Goal: Task Accomplishment & Management: Manage account settings

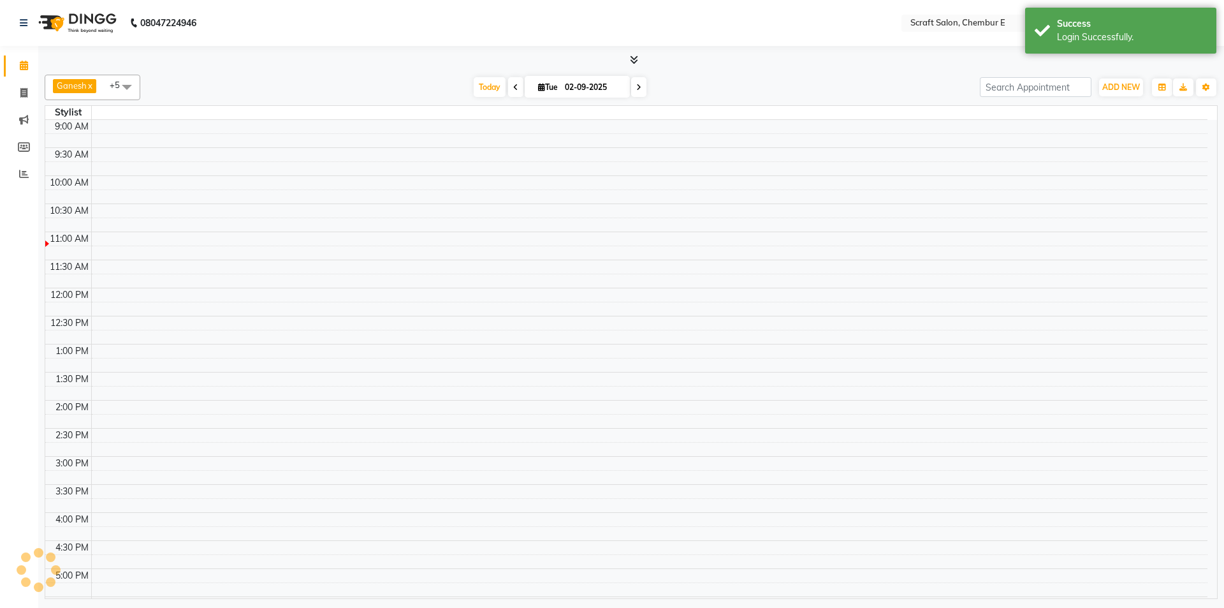
select select "en"
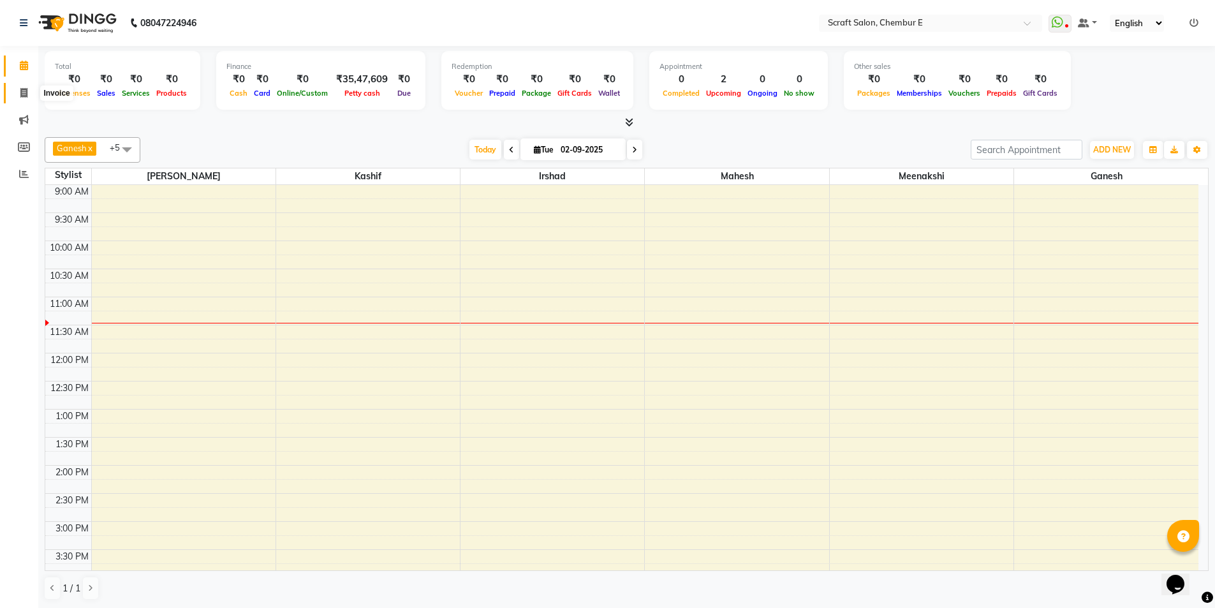
click at [30, 90] on span at bounding box center [24, 93] width 22 height 15
select select "service"
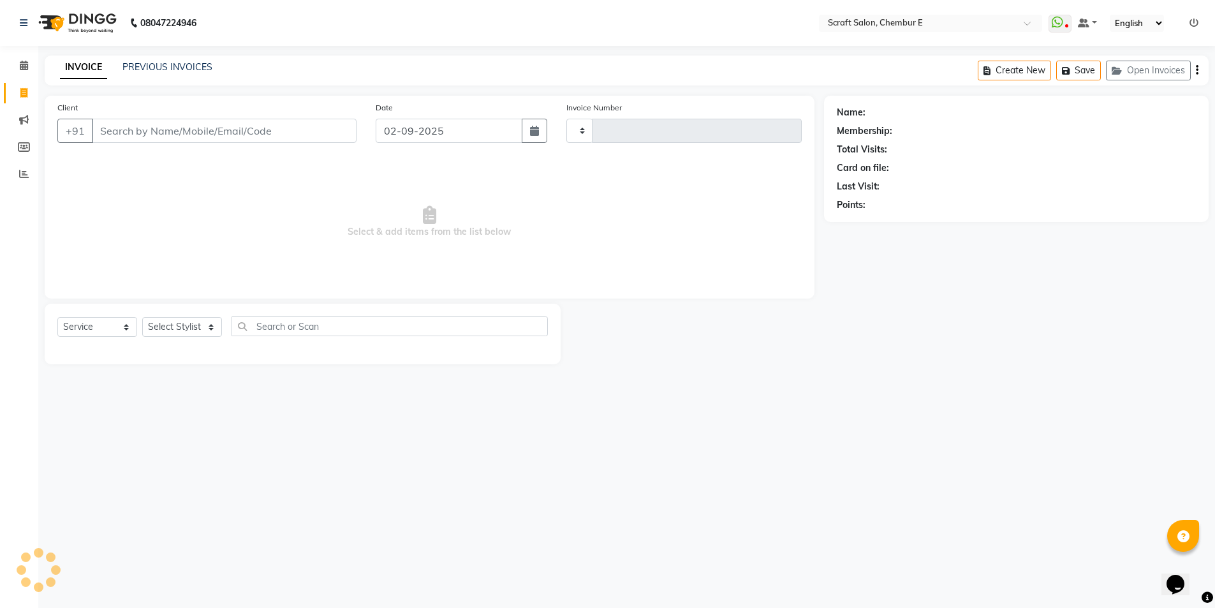
type input "1356"
select select "3922"
drag, startPoint x: 194, startPoint y: 325, endPoint x: 186, endPoint y: 331, distance: 10.1
click at [193, 326] on select "Select Stylist Frontdesk Ganesh [PERSON_NAME] Mahesh Meenakshi [PERSON_NAME]" at bounding box center [182, 327] width 80 height 20
select select "33658"
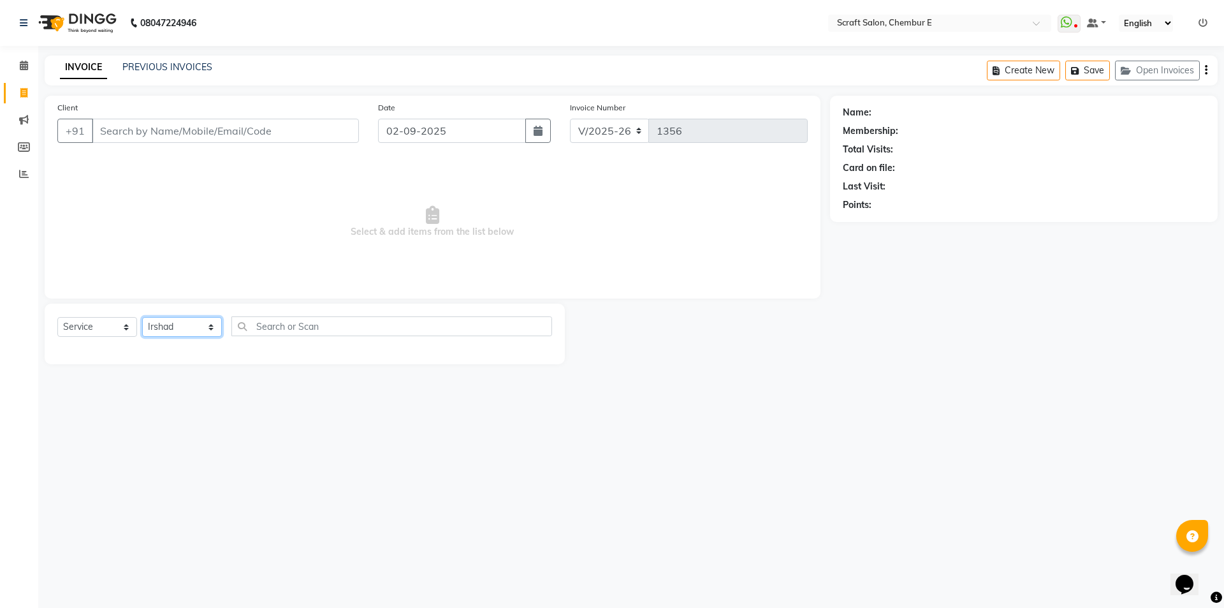
click at [142, 317] on select "Select Stylist Frontdesk Ganesh [PERSON_NAME] Mahesh Meenakshi [PERSON_NAME]" at bounding box center [182, 327] width 80 height 20
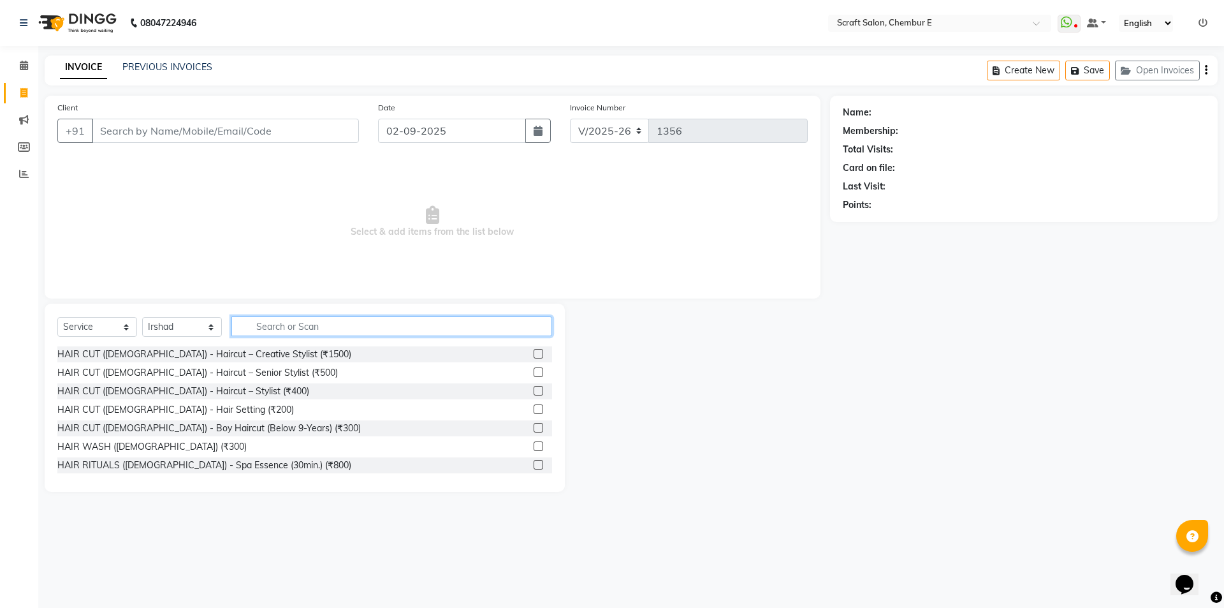
click at [281, 329] on input "text" at bounding box center [391, 326] width 321 height 20
click at [314, 330] on input "text" at bounding box center [391, 326] width 321 height 20
click at [293, 322] on input "text" at bounding box center [391, 326] width 321 height 20
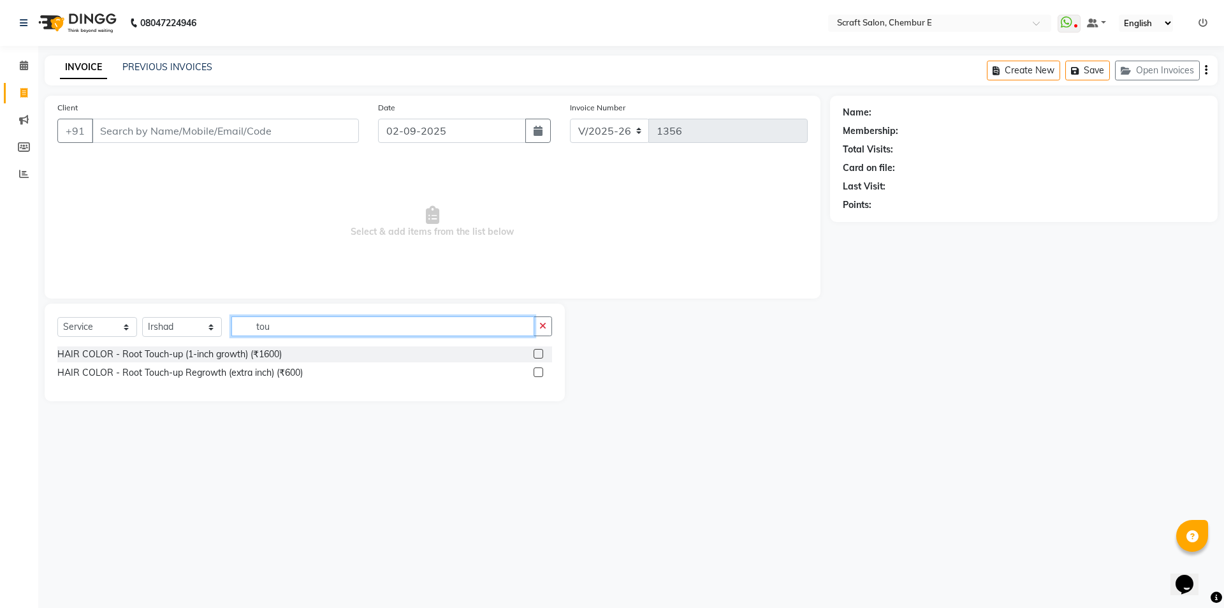
type input "tou"
click at [207, 139] on input "Client" at bounding box center [225, 131] width 267 height 24
click at [210, 130] on input "Client" at bounding box center [225, 131] width 267 height 24
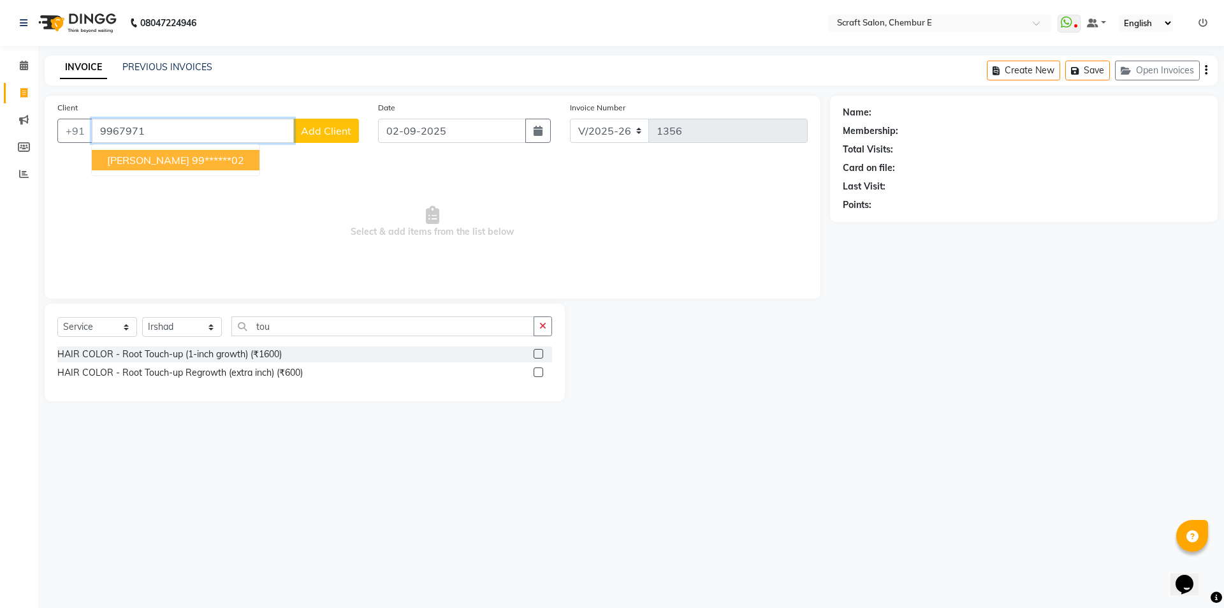
click at [192, 158] on ngb-highlight "99******02" at bounding box center [218, 160] width 52 height 13
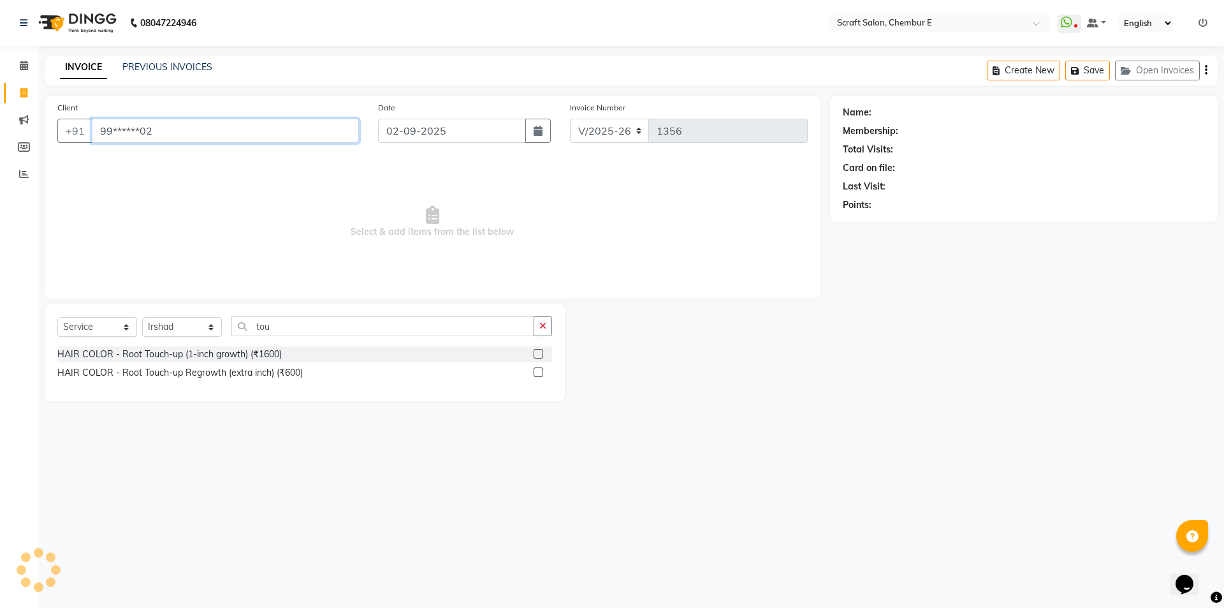
type input "99******02"
select select "1: Object"
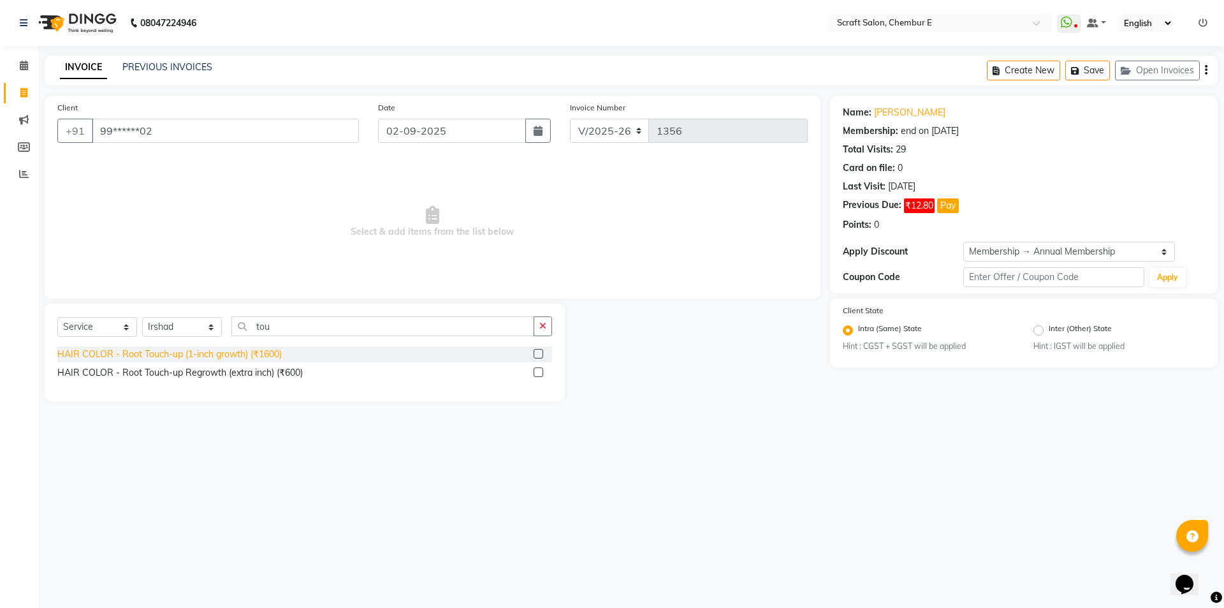
click at [215, 354] on div "HAIR COLOR - Root Touch-up (1-inch growth) (₹1600)" at bounding box center [169, 353] width 224 height 13
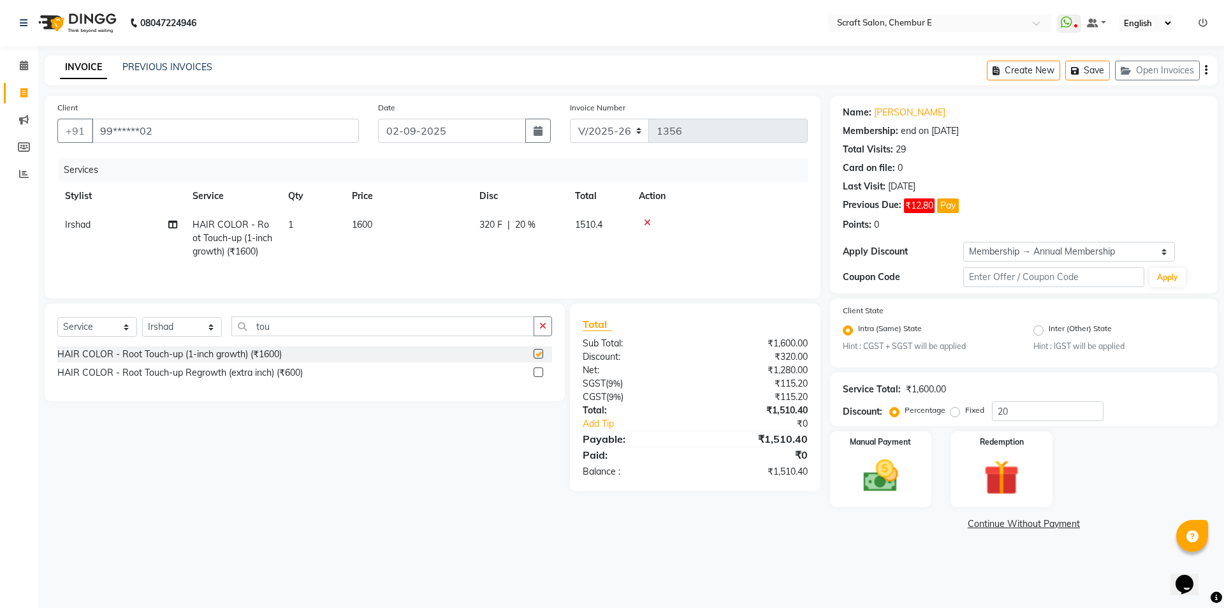
checkbox input "false"
click at [310, 321] on input "tou" at bounding box center [382, 326] width 303 height 20
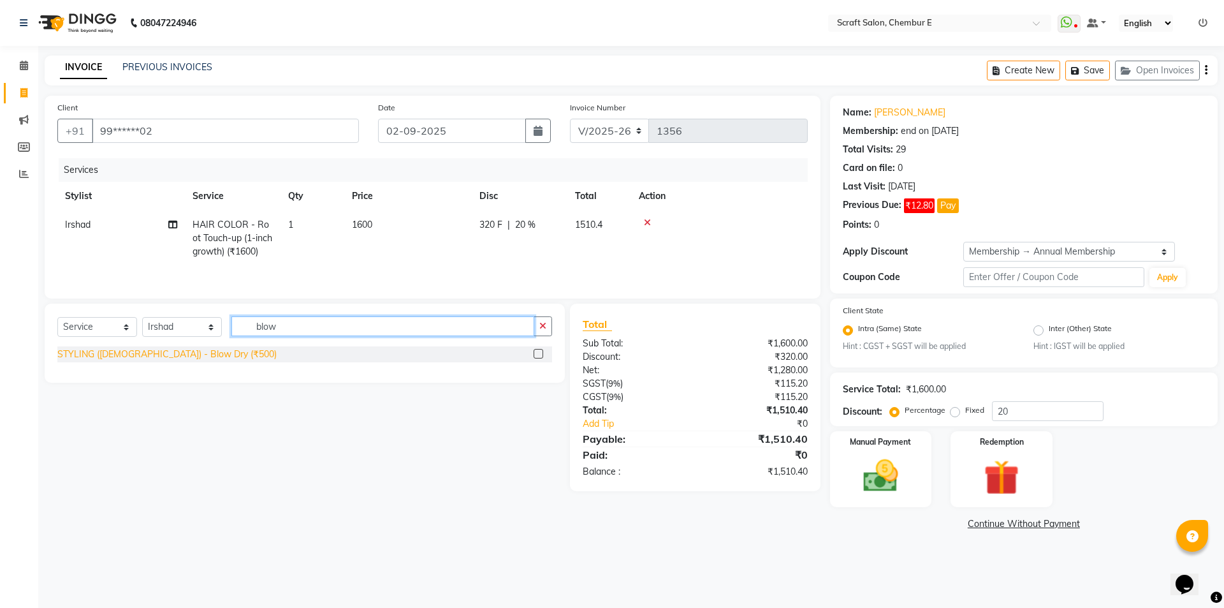
type input "blow"
click at [201, 349] on div "STYLING ([DEMOGRAPHIC_DATA]) - Blow Dry (₹500)" at bounding box center [166, 353] width 219 height 13
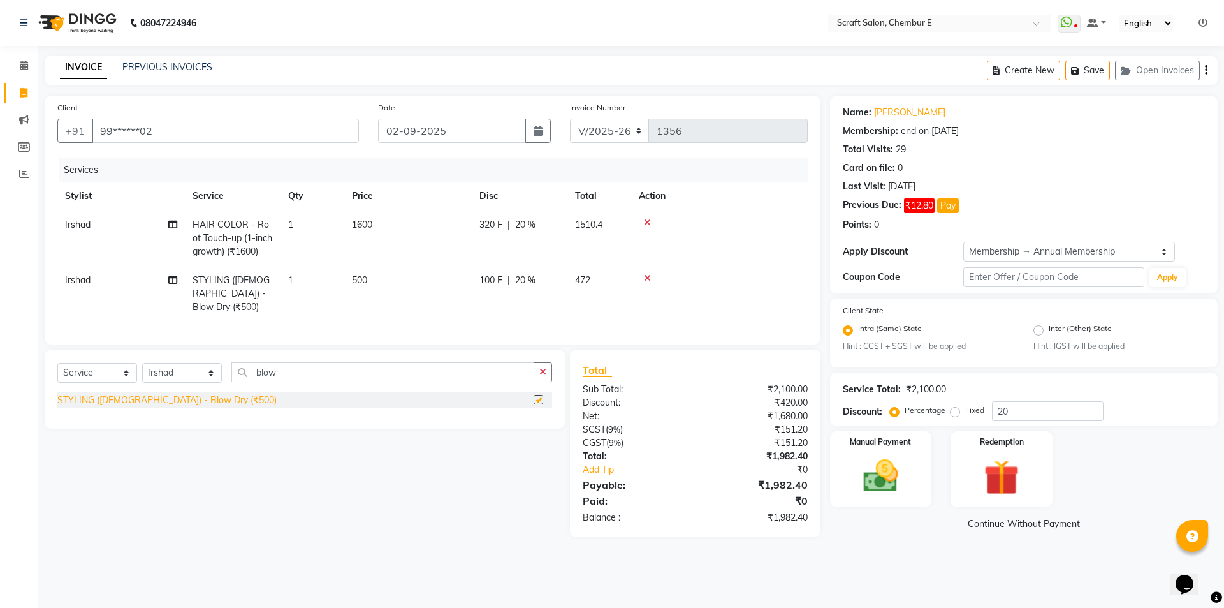
checkbox input "false"
click at [296, 379] on div "Select Service Product Membership Package Voucher Prepaid Gift Card Select Styl…" at bounding box center [304, 377] width 495 height 30
click at [296, 376] on input "blow" at bounding box center [382, 372] width 303 height 20
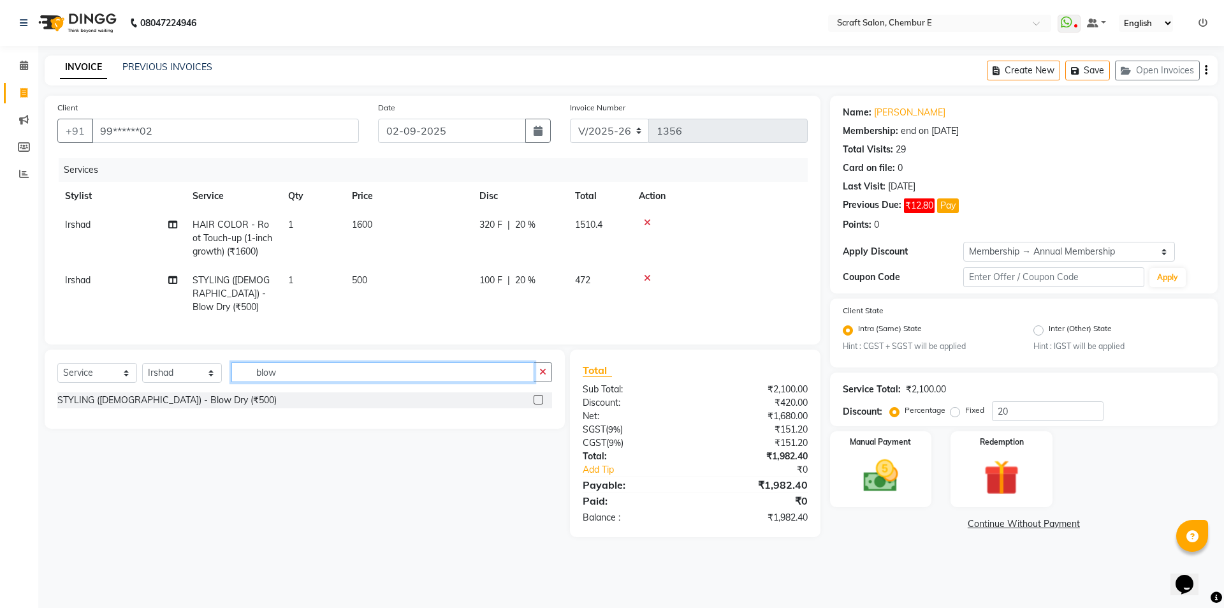
click at [296, 373] on input "blow" at bounding box center [382, 372] width 303 height 20
type input "wash"
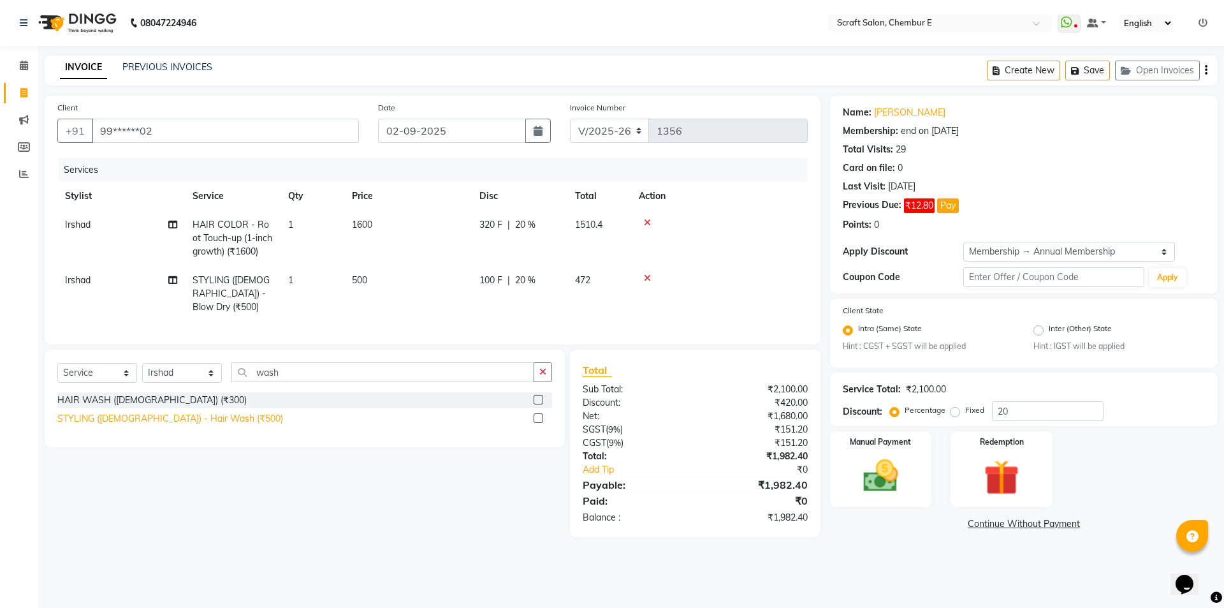
click at [193, 414] on div "STYLING ([DEMOGRAPHIC_DATA]) - Hair Wash (₹500)" at bounding box center [170, 418] width 226 height 13
checkbox input "false"
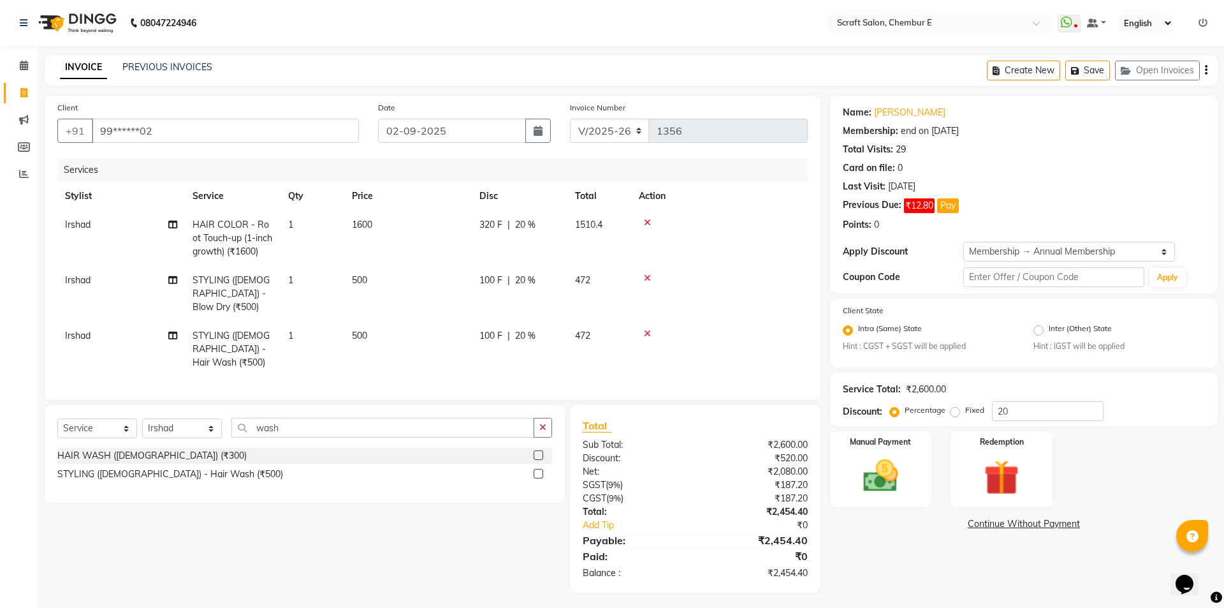
click at [391, 325] on td "500" at bounding box center [408, 348] width 128 height 55
select select "33658"
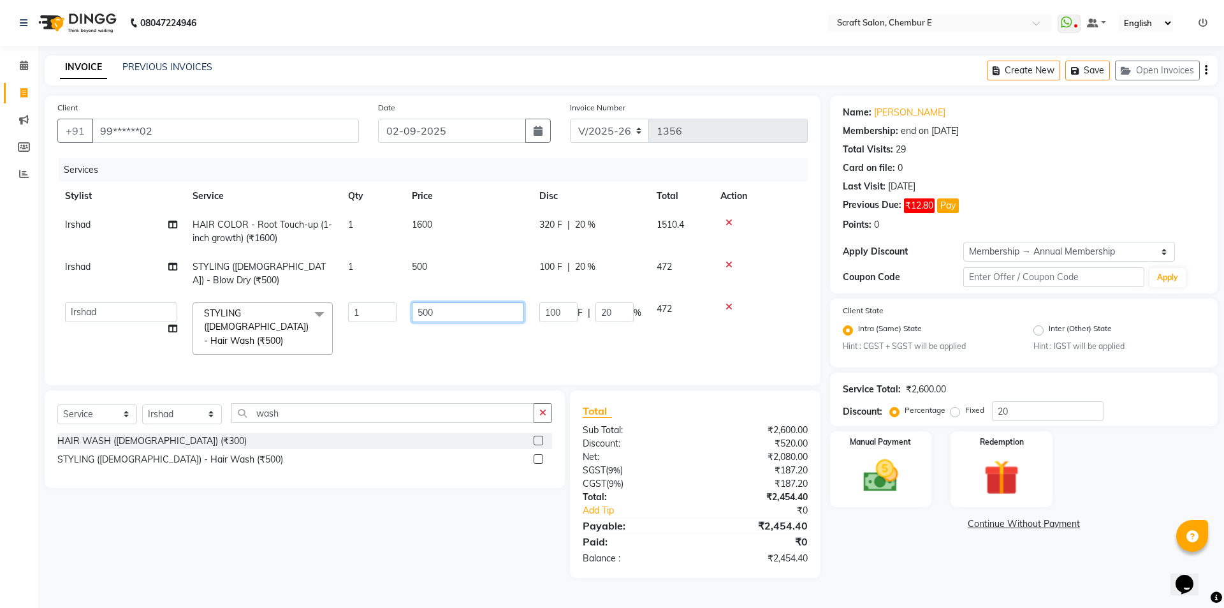
click at [427, 304] on input "500" at bounding box center [468, 312] width 112 height 20
click at [429, 304] on input "500" at bounding box center [468, 312] width 112 height 20
click at [430, 304] on input "500" at bounding box center [468, 312] width 112 height 20
type input "200"
click at [782, 318] on td at bounding box center [760, 329] width 95 height 68
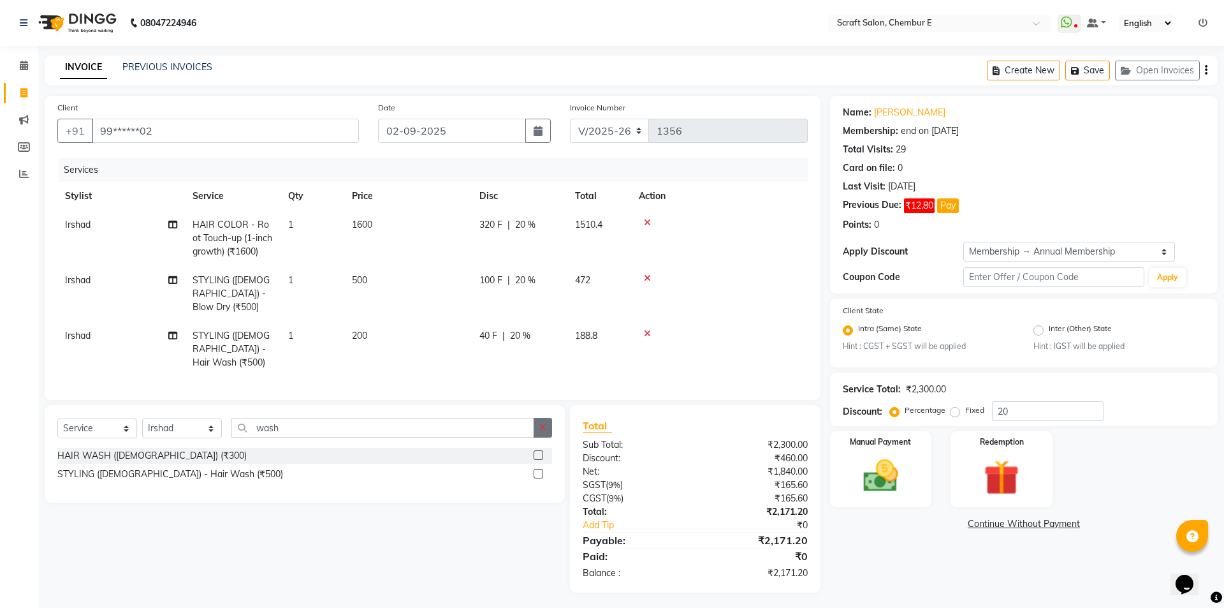
click at [537, 418] on button "button" at bounding box center [543, 428] width 18 height 20
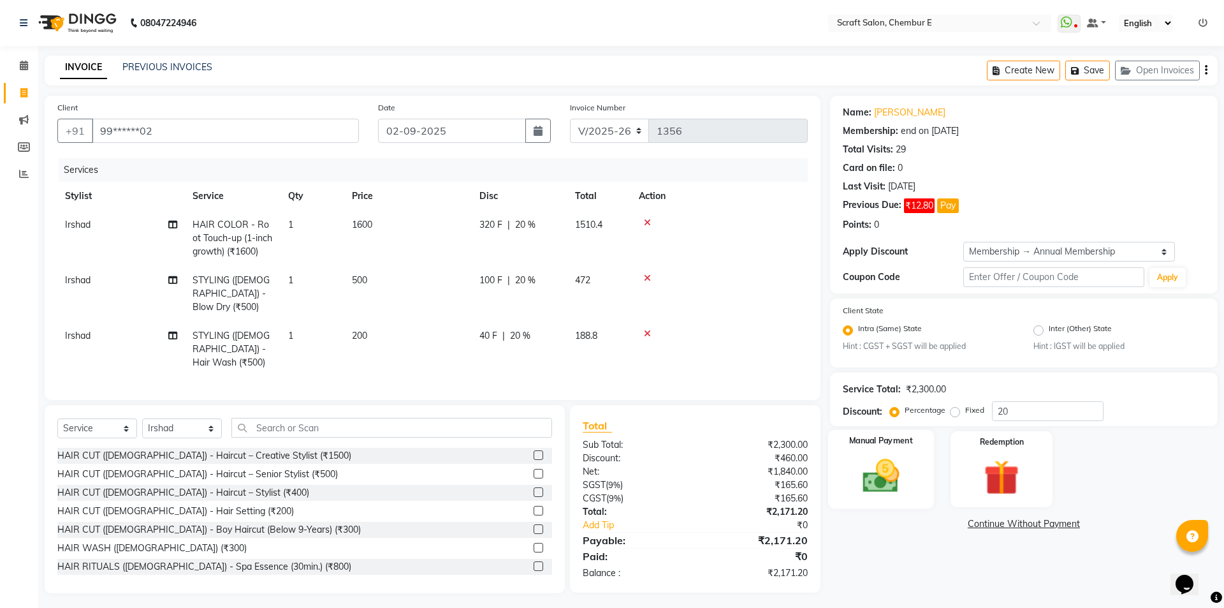
click at [877, 474] on img at bounding box center [880, 476] width 59 height 42
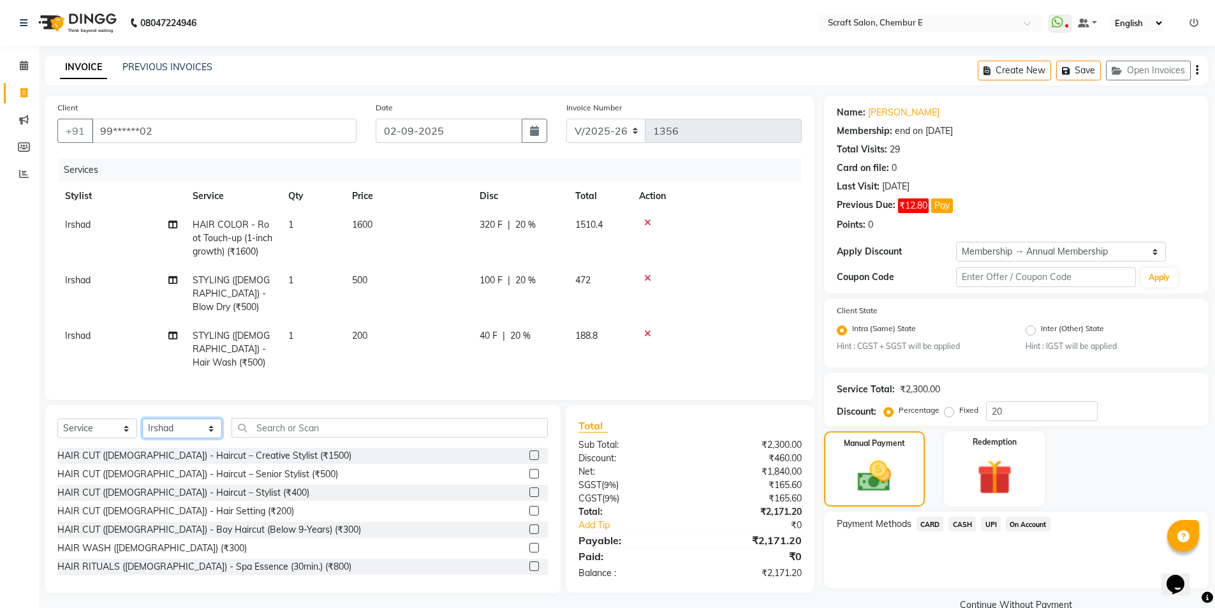
click at [166, 418] on select "Select Stylist Frontdesk Ganesh [PERSON_NAME] Mahesh Meenakshi [PERSON_NAME]" at bounding box center [182, 428] width 80 height 20
select select "69640"
click at [142, 418] on select "Select Stylist Frontdesk Ganesh [PERSON_NAME] Mahesh Meenakshi [PERSON_NAME]" at bounding box center [182, 428] width 80 height 20
drag, startPoint x: 306, startPoint y: 403, endPoint x: 306, endPoint y: 410, distance: 7.0
click at [306, 418] on input "text" at bounding box center [389, 428] width 316 height 20
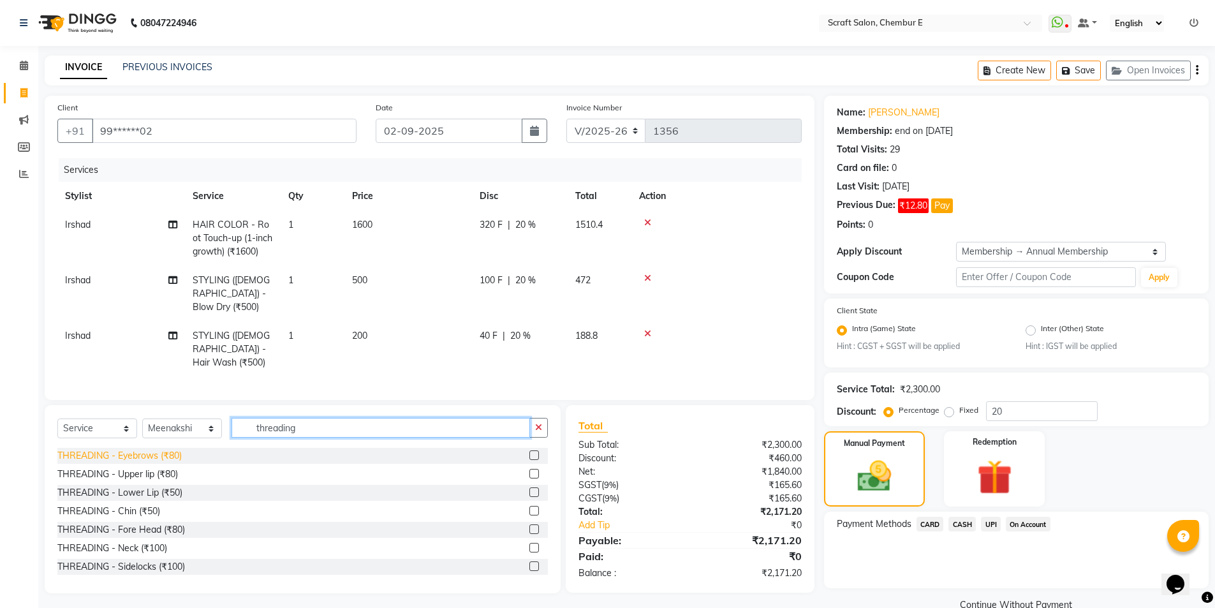
type input "threading"
click at [145, 449] on div "THREADING - Eyebrows (₹80)" at bounding box center [119, 455] width 124 height 13
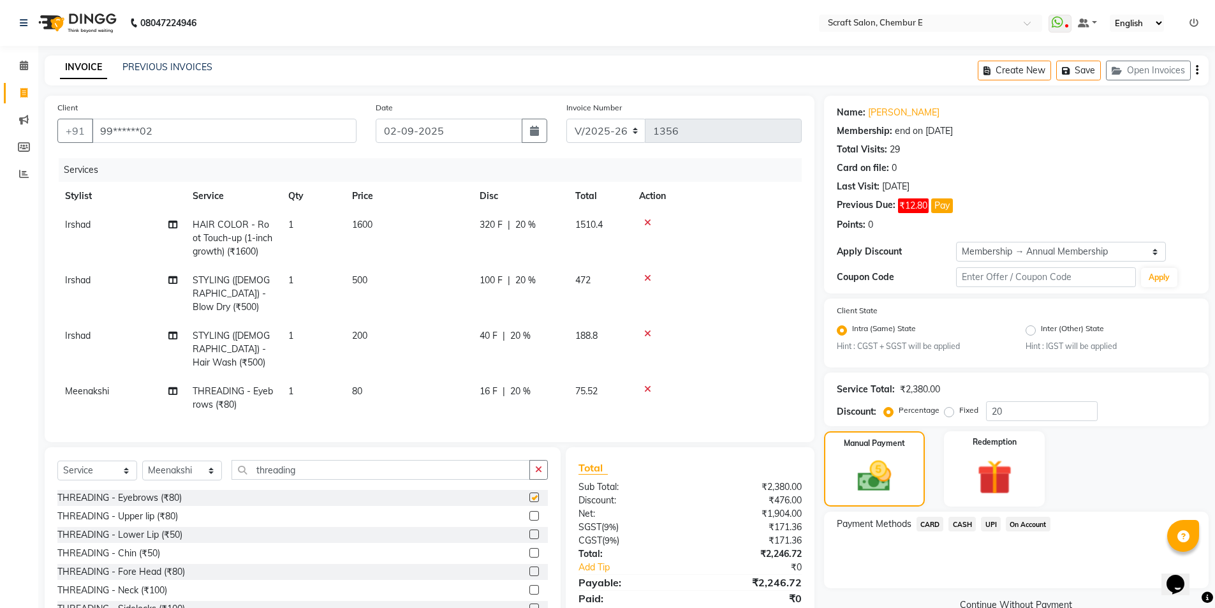
checkbox input "false"
click at [127, 509] on div "THREADING - Upper lip (₹80)" at bounding box center [117, 515] width 120 height 13
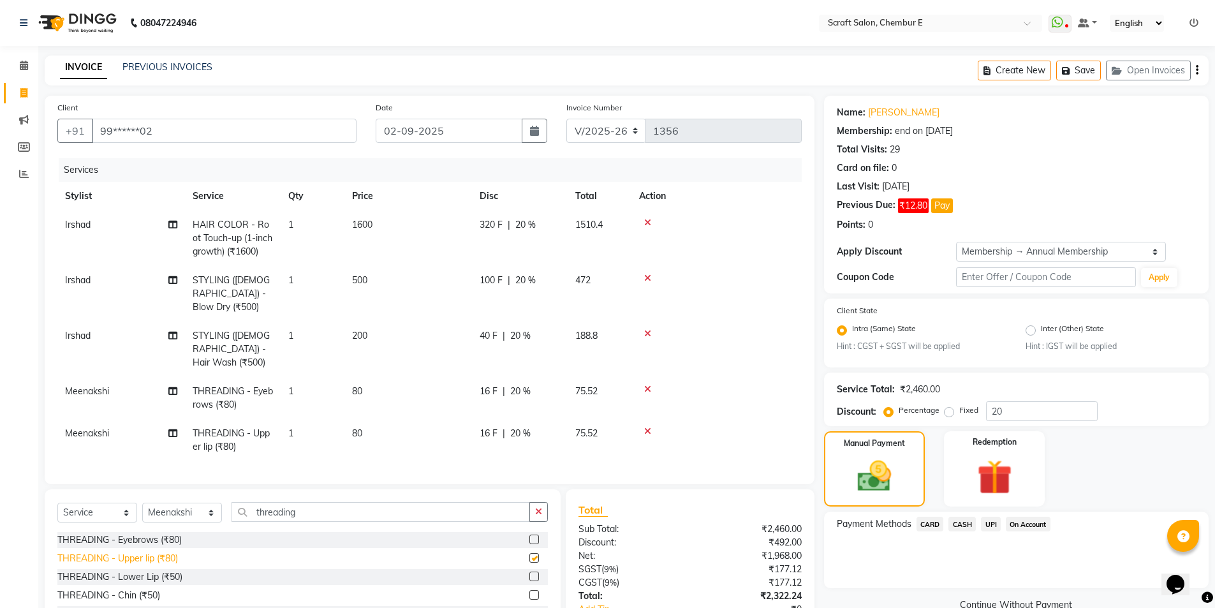
checkbox input "false"
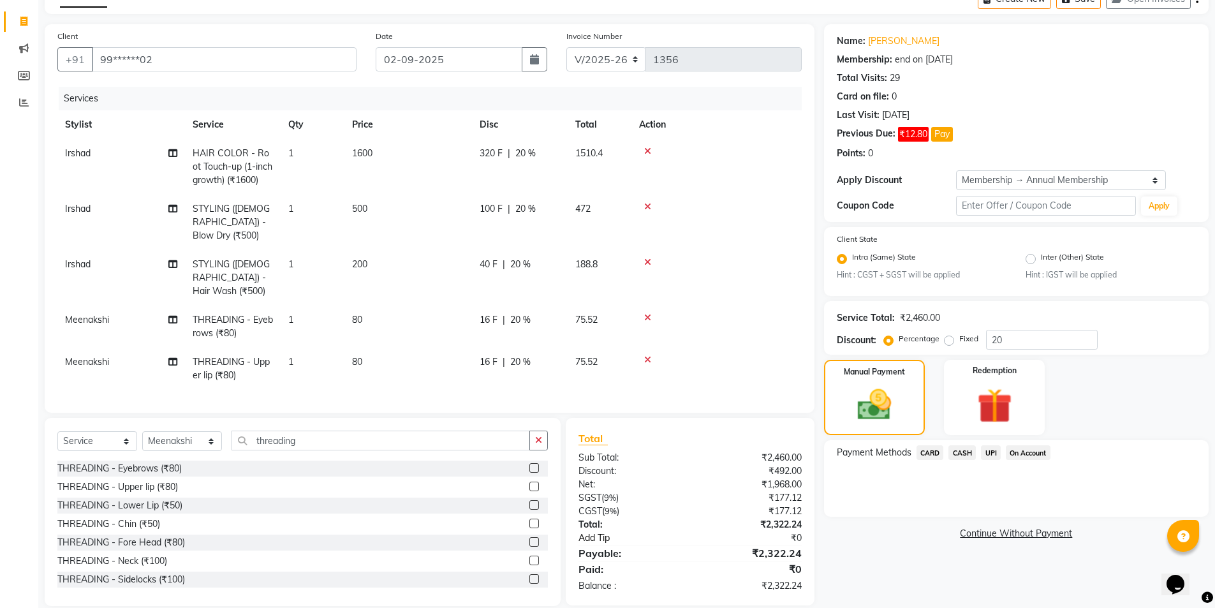
click at [587, 531] on link "Add Tip" at bounding box center [639, 537] width 141 height 13
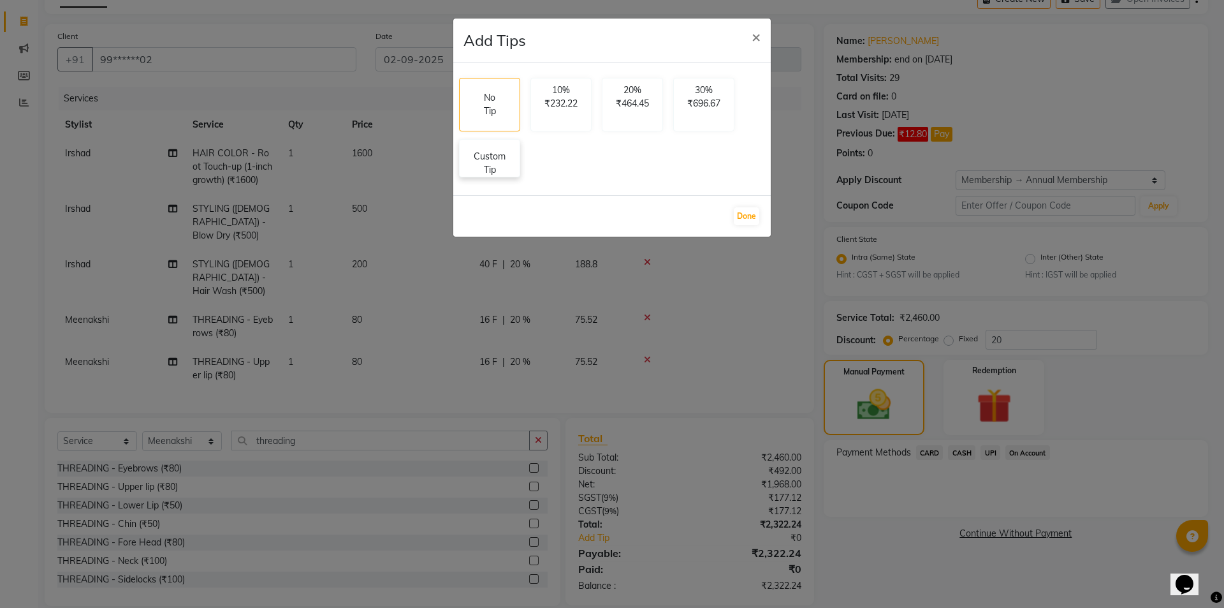
click at [504, 157] on p "Custom Tip" at bounding box center [489, 163] width 45 height 27
select select "33658"
select select "69640"
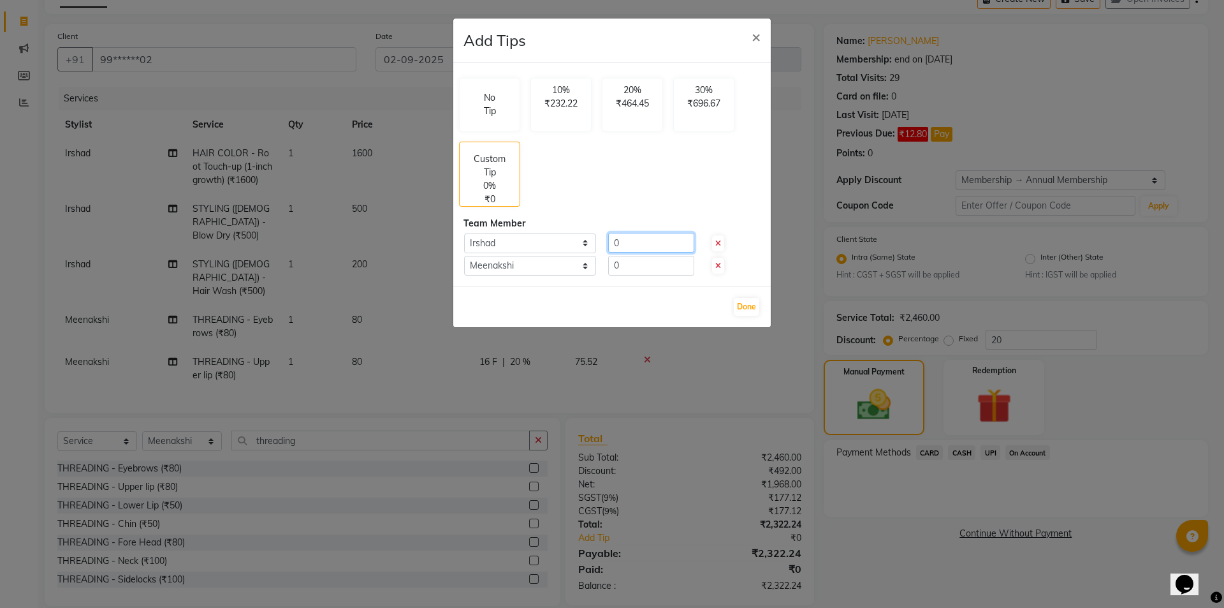
click at [631, 247] on input "0" at bounding box center [651, 243] width 86 height 20
type input "100"
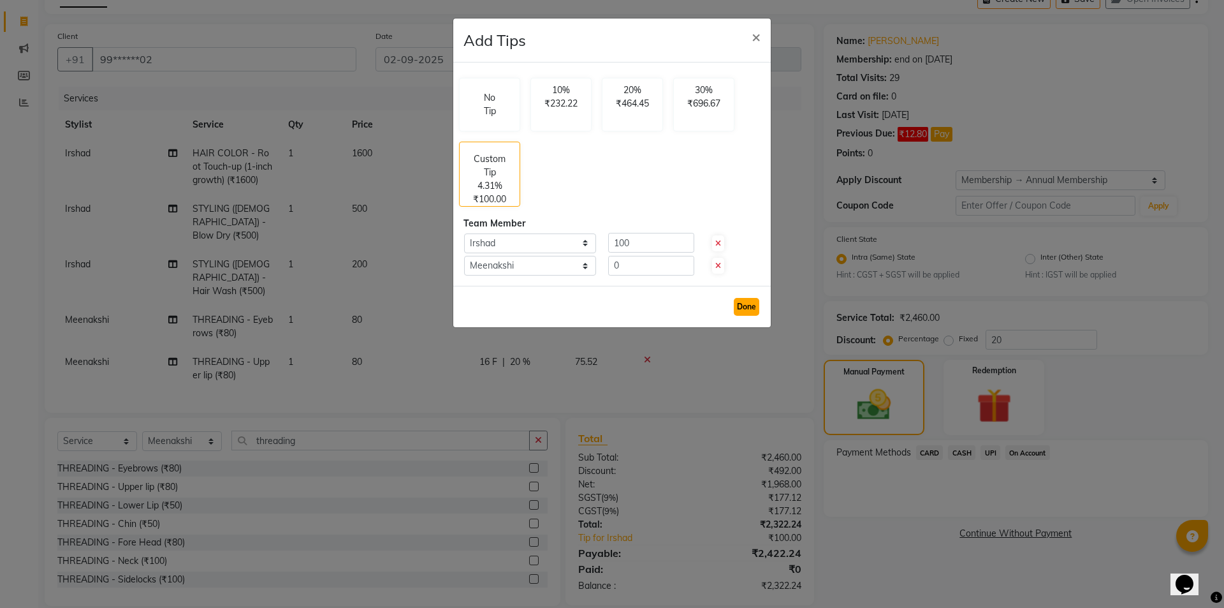
click at [750, 310] on button "Done" at bounding box center [747, 307] width 26 height 18
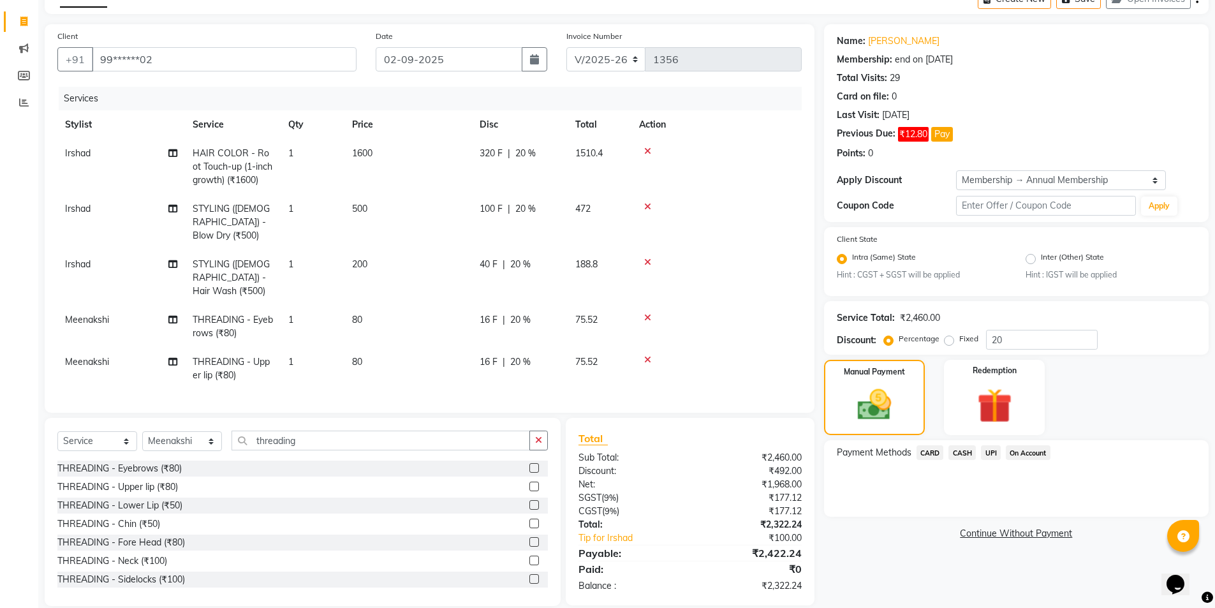
click at [955, 449] on span "CASH" at bounding box center [961, 452] width 27 height 15
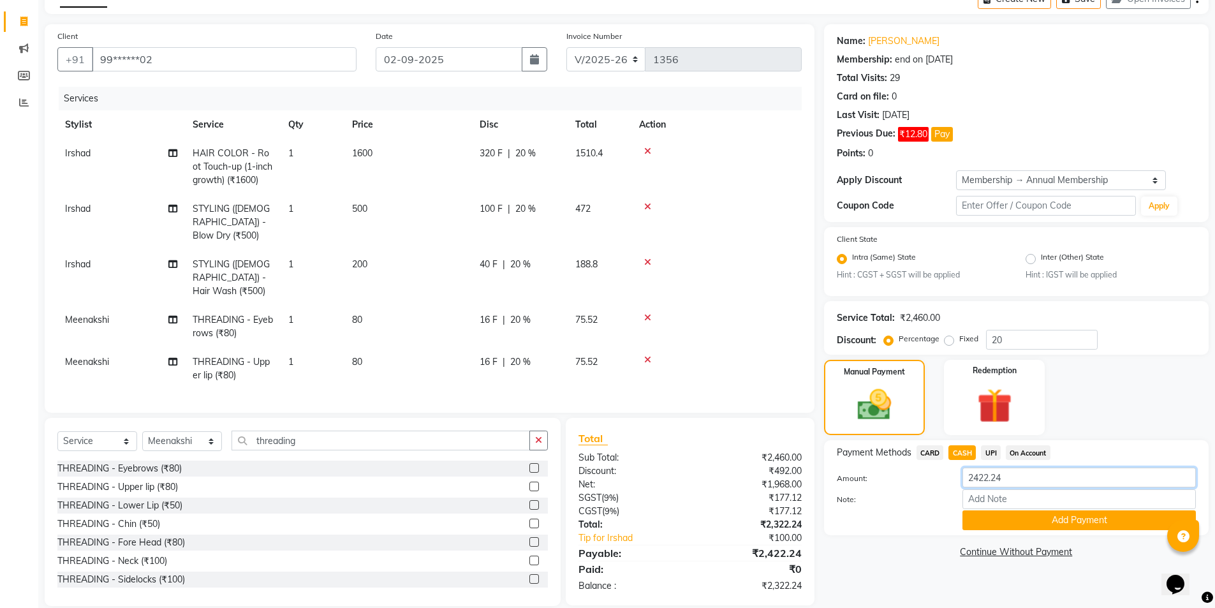
click at [1018, 480] on input "2422.24" at bounding box center [1078, 477] width 233 height 20
type input "2000"
click at [1008, 530] on button "Add Payment" at bounding box center [1078, 520] width 233 height 20
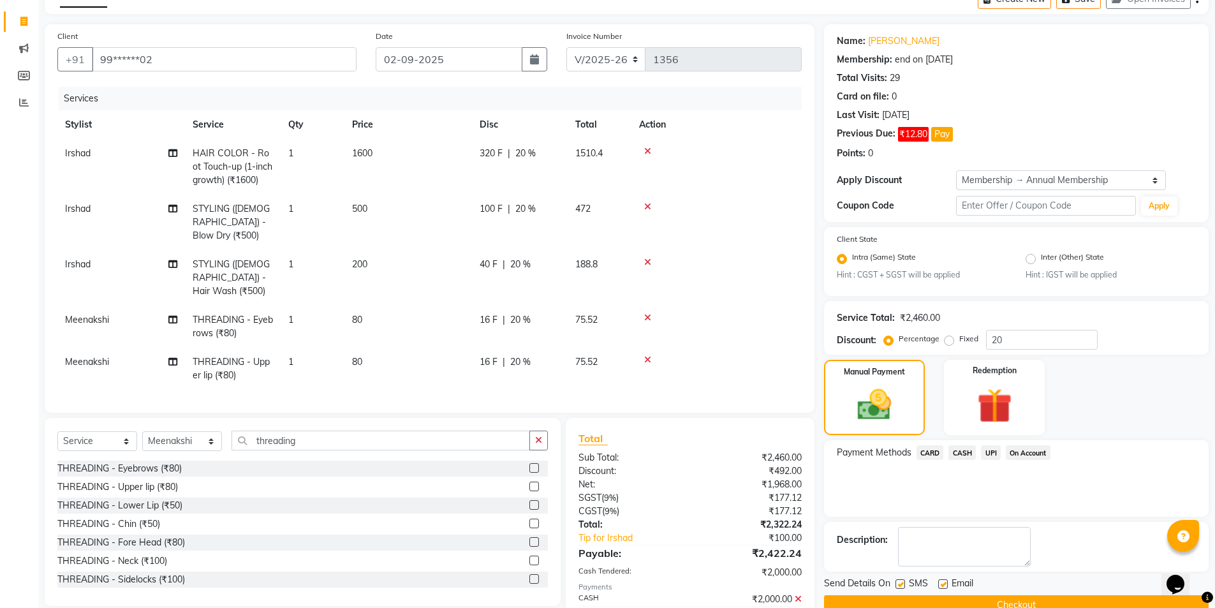
click at [993, 449] on span "UPI" at bounding box center [991, 452] width 20 height 15
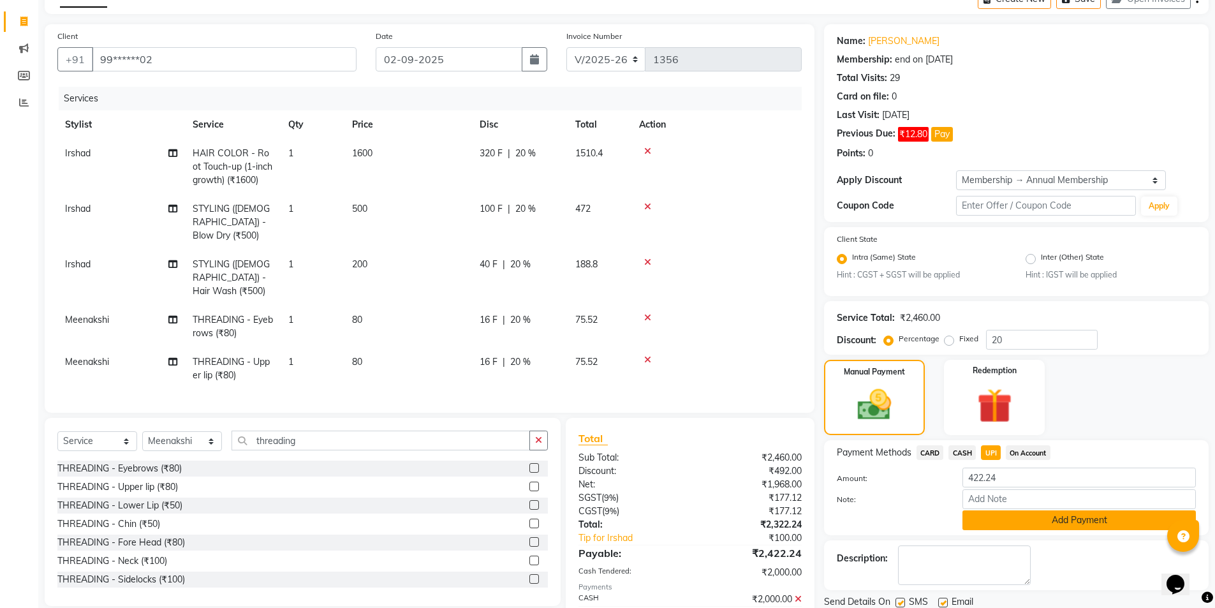
click at [988, 516] on button "Add Payment" at bounding box center [1078, 520] width 233 height 20
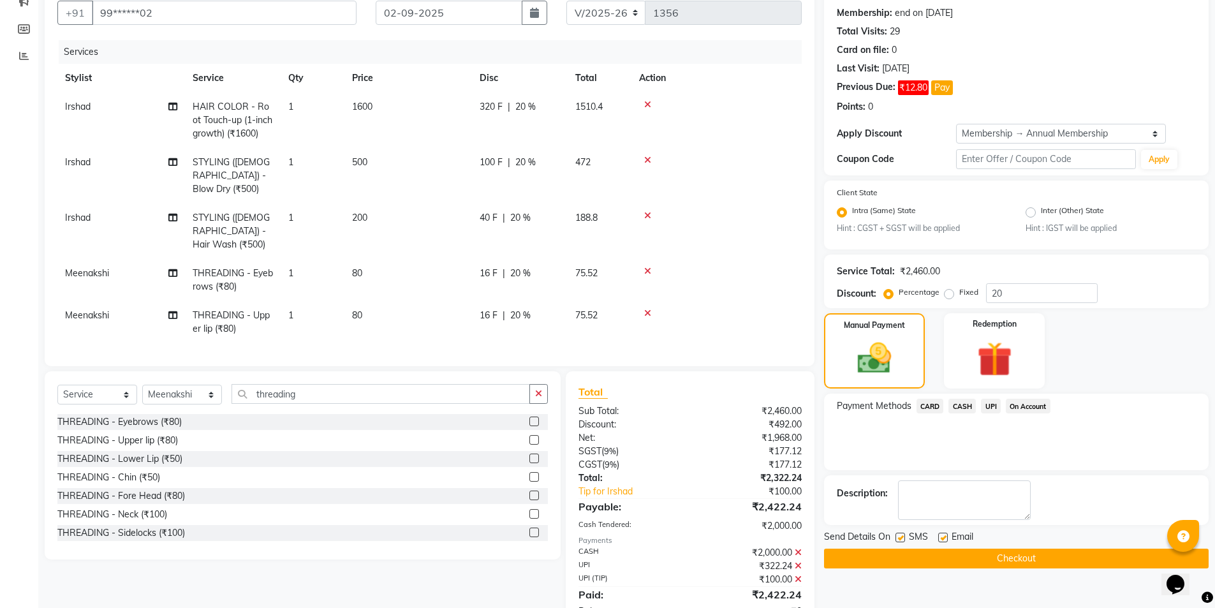
scroll to position [143, 0]
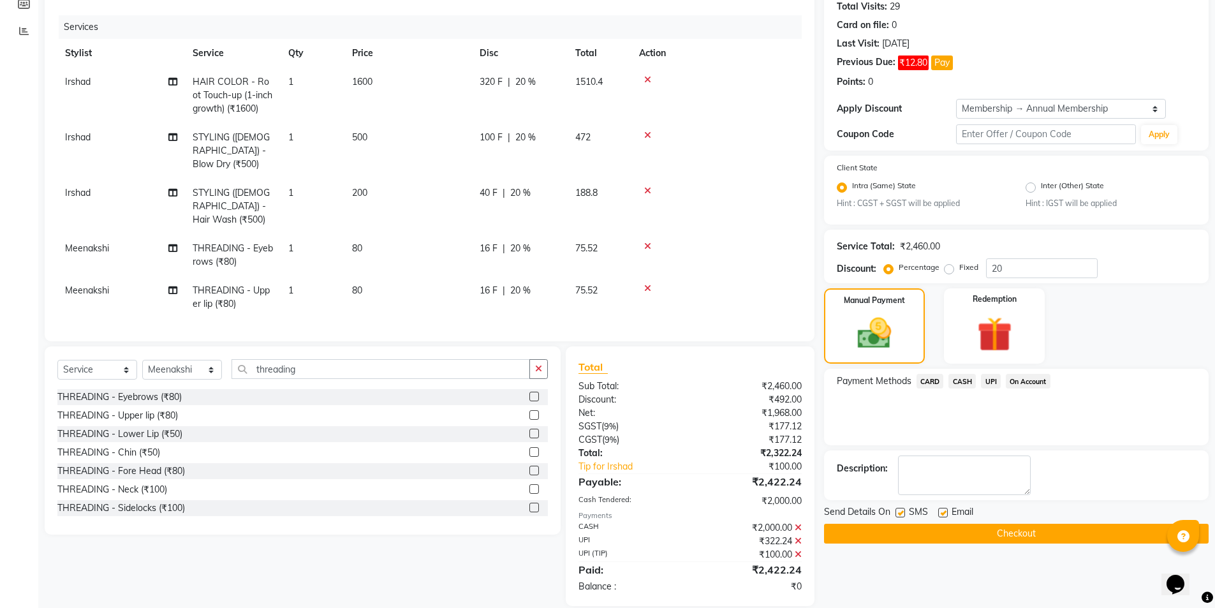
click at [945, 516] on label at bounding box center [943, 512] width 10 height 10
click at [945, 516] on input "checkbox" at bounding box center [942, 513] width 8 height 8
checkbox input "false"
click at [931, 529] on button "Checkout" at bounding box center [1016, 533] width 384 height 20
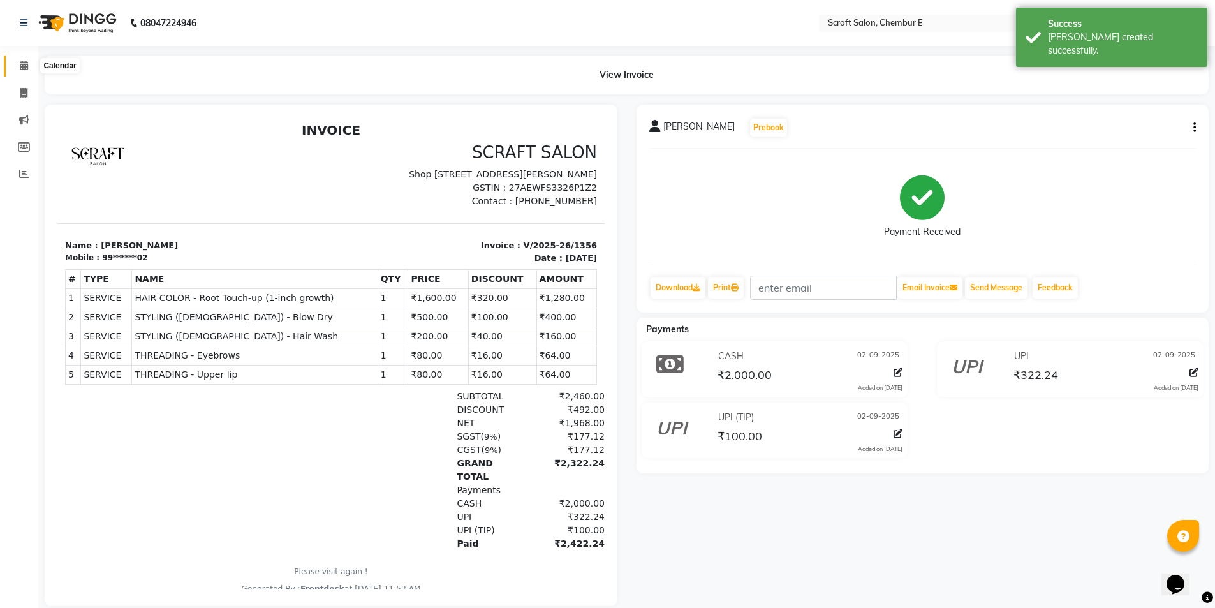
click at [20, 66] on icon at bounding box center [24, 66] width 8 height 10
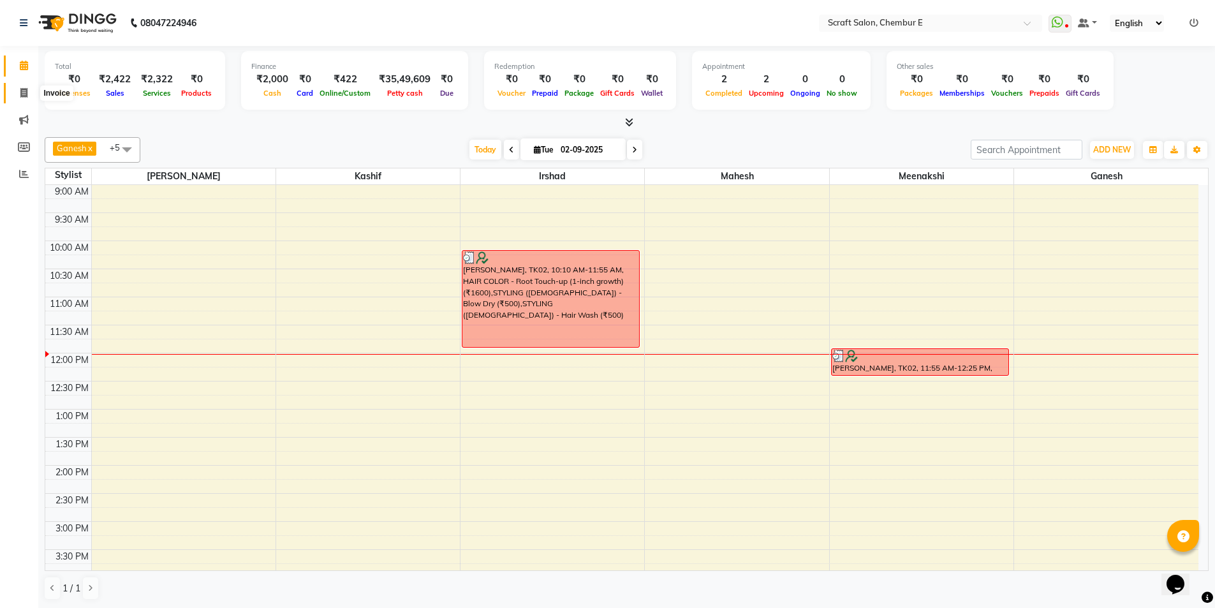
click at [26, 91] on icon at bounding box center [23, 93] width 7 height 10
select select "3922"
select select "service"
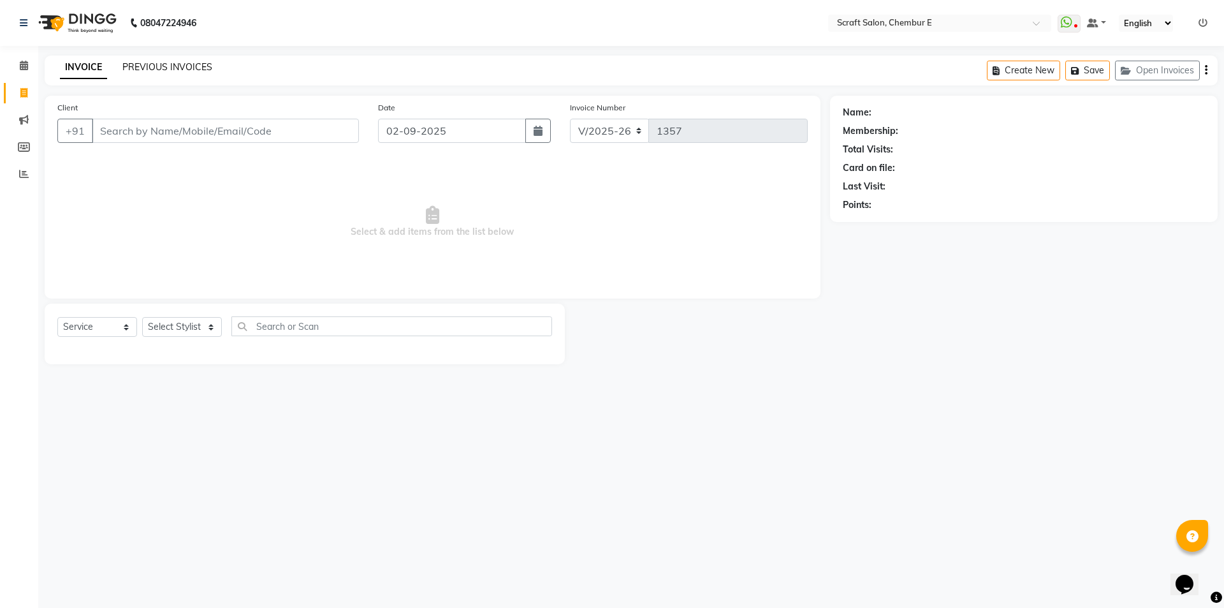
click at [161, 62] on link "PREVIOUS INVOICES" at bounding box center [167, 66] width 90 height 11
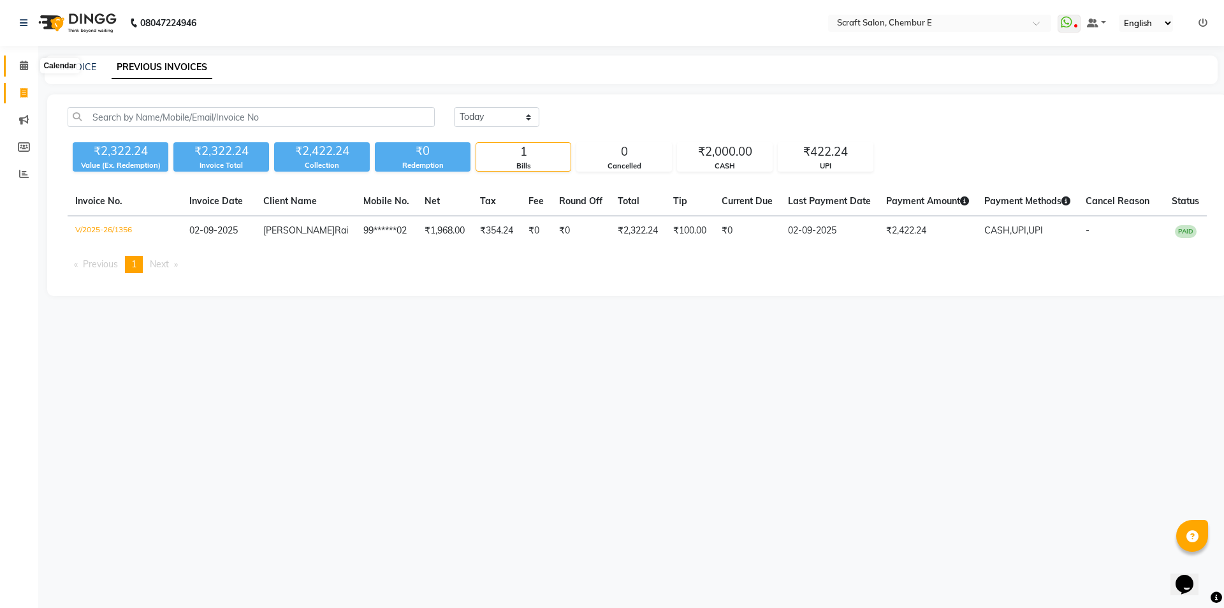
click at [31, 61] on span at bounding box center [24, 66] width 22 height 15
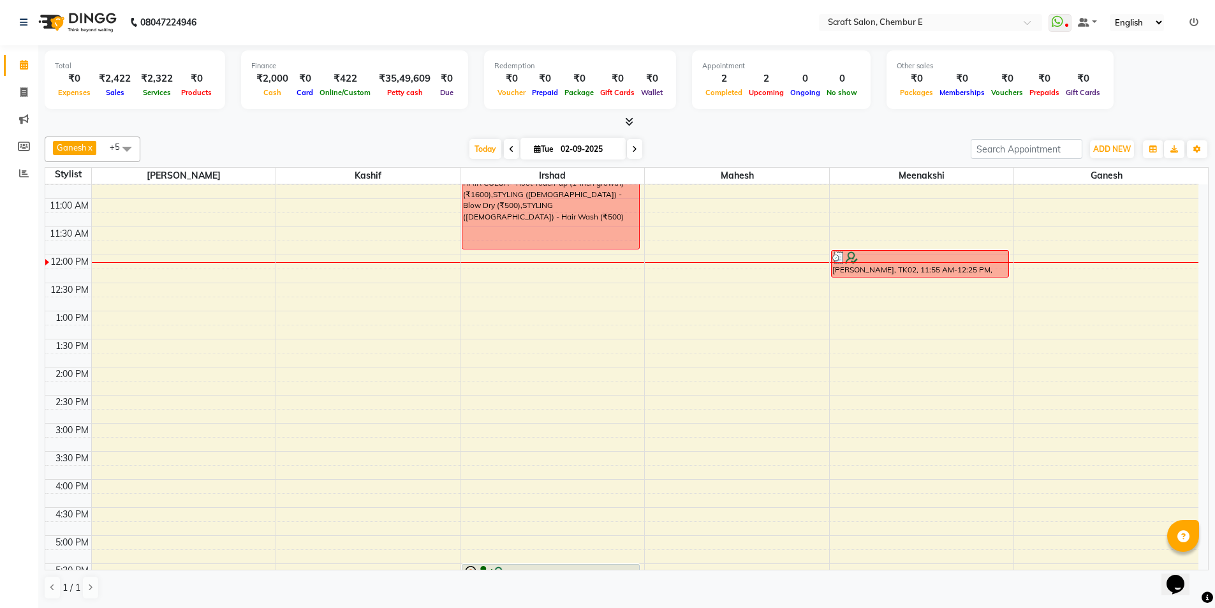
scroll to position [117, 0]
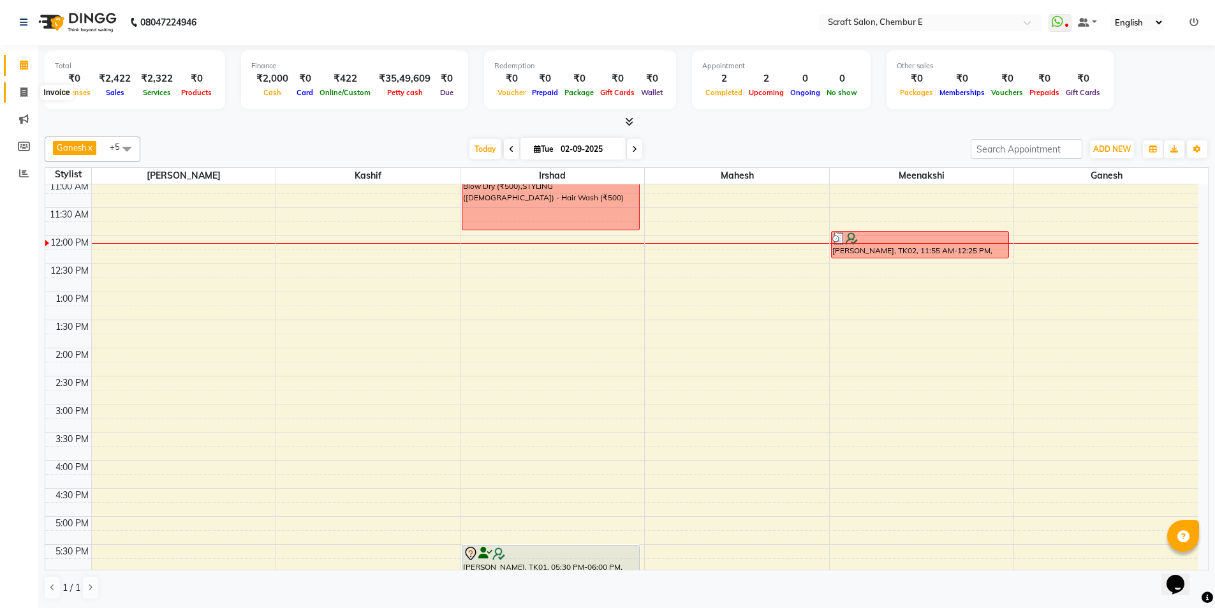
click at [31, 92] on span at bounding box center [24, 92] width 22 height 15
select select "service"
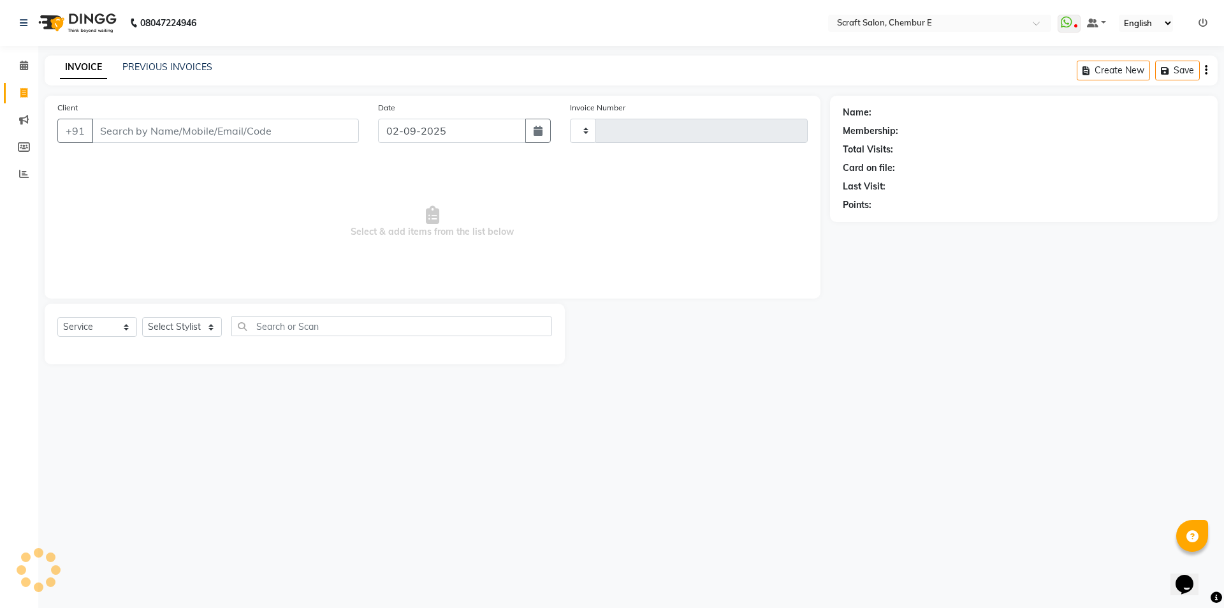
type input "1357"
select select "3922"
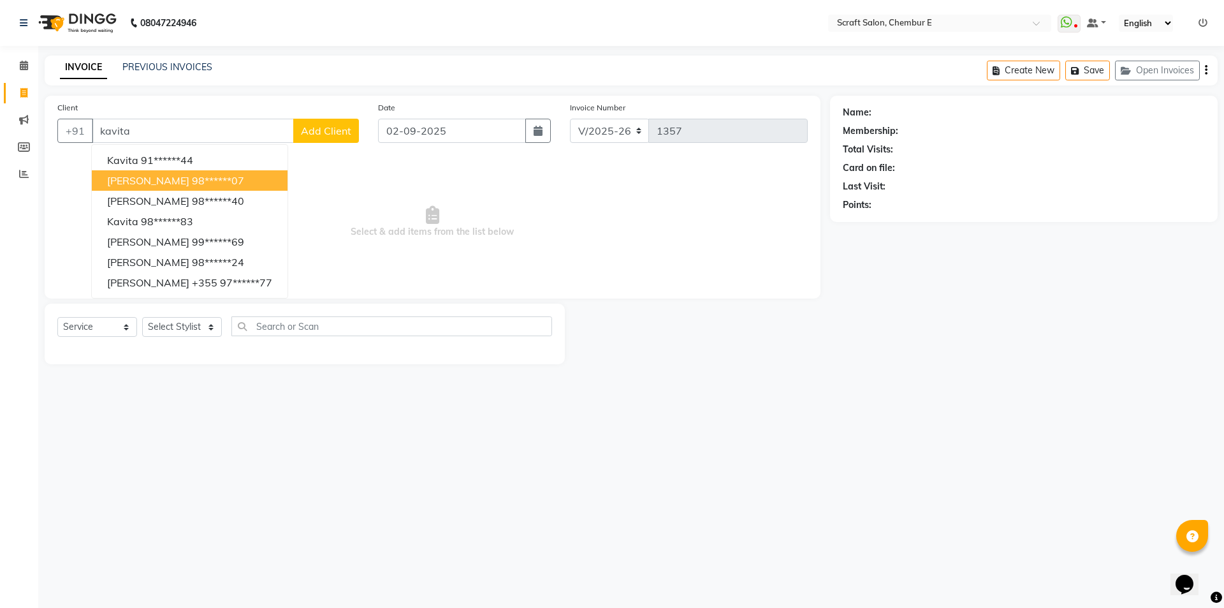
click at [182, 179] on span "[PERSON_NAME]" at bounding box center [148, 180] width 82 height 13
type input "98******07"
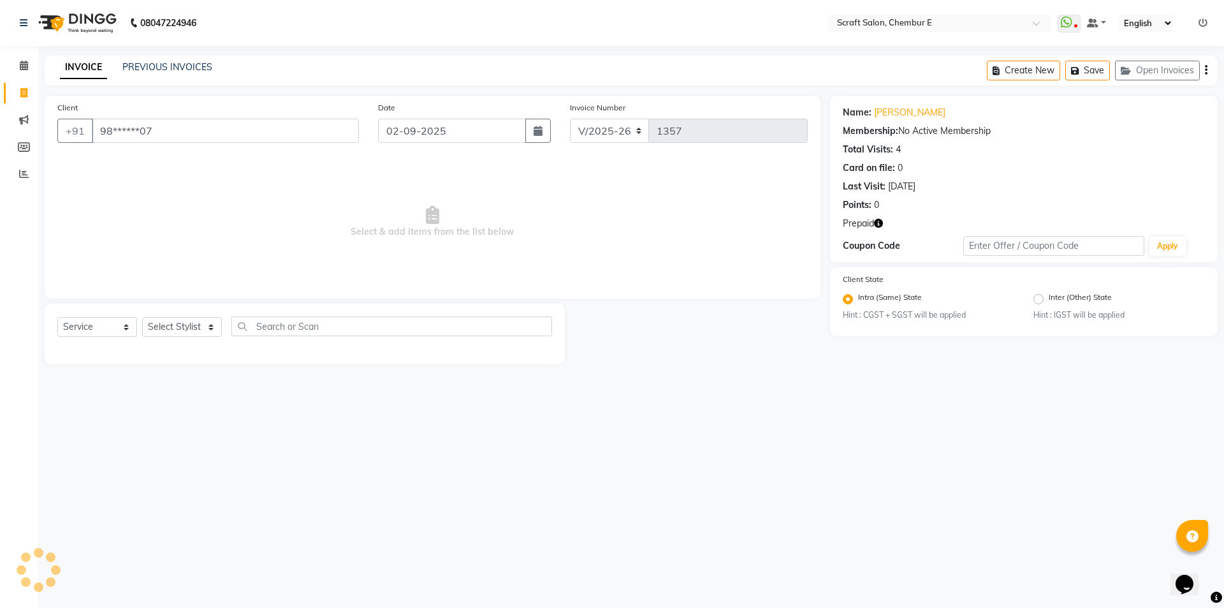
click at [881, 223] on icon "button" at bounding box center [878, 223] width 9 height 9
click at [912, 472] on div "08047224946 Select Location × Scraft Salon, Chembur E WhatsApp Status ✕ Status:…" at bounding box center [612, 304] width 1224 height 608
click at [875, 219] on icon "button" at bounding box center [878, 223] width 9 height 9
click at [1198, 29] on ul "WhatsApp Status ✕ Status: Disconnected Most Recent Message: [DATE] 08:14 PM Rec…" at bounding box center [1136, 23] width 156 height 17
click at [1201, 22] on icon at bounding box center [1203, 22] width 9 height 9
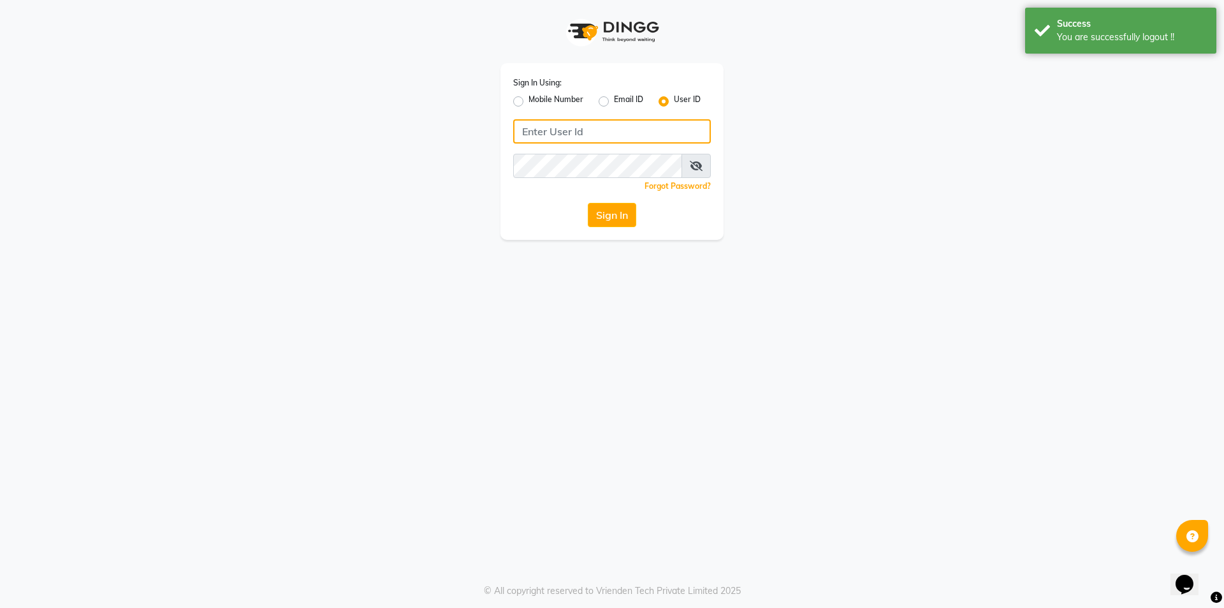
type input "7304495333"
click at [653, 121] on input "7304495333" at bounding box center [612, 131] width 198 height 24
click at [529, 101] on label "Mobile Number" at bounding box center [556, 101] width 55 height 15
click at [529, 101] on input "Mobile Number" at bounding box center [533, 98] width 8 height 8
radio input "true"
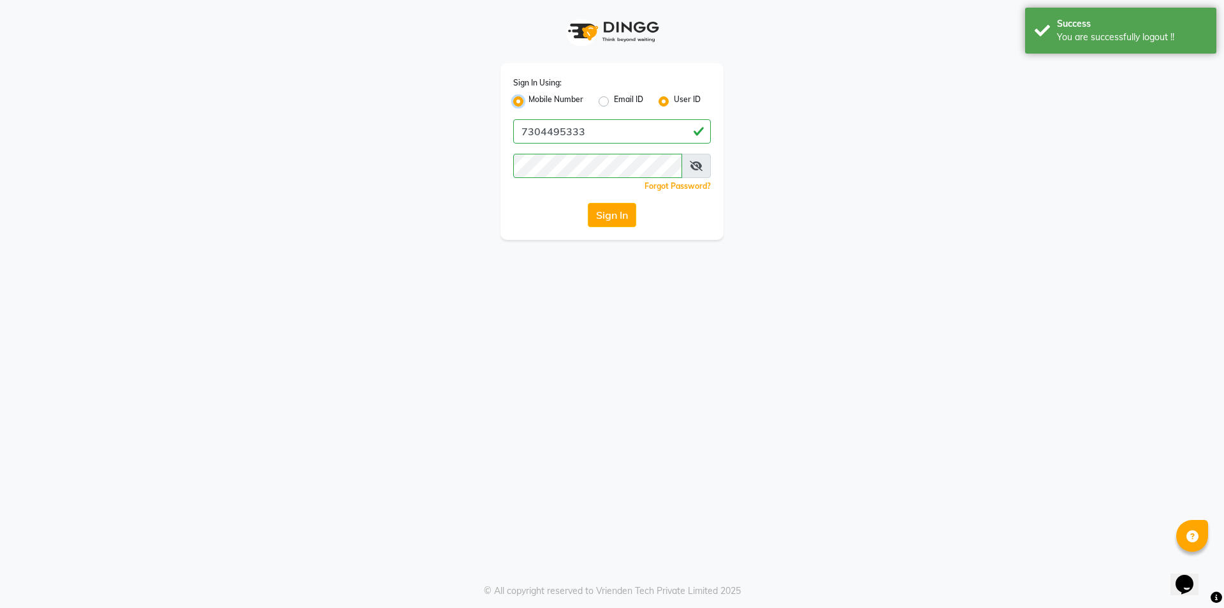
radio input "false"
click at [606, 129] on input "Username" at bounding box center [633, 131] width 155 height 24
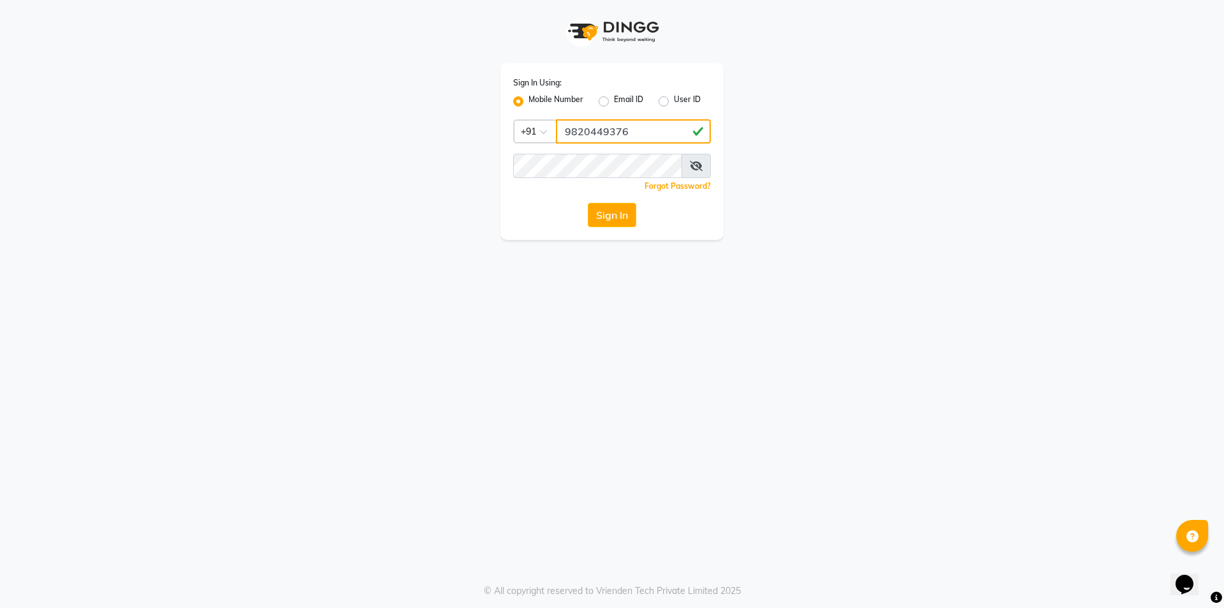
click at [648, 135] on input "9820449376" at bounding box center [633, 131] width 155 height 24
type input "9820449376"
click at [545, 225] on div "Sign In" at bounding box center [612, 215] width 198 height 24
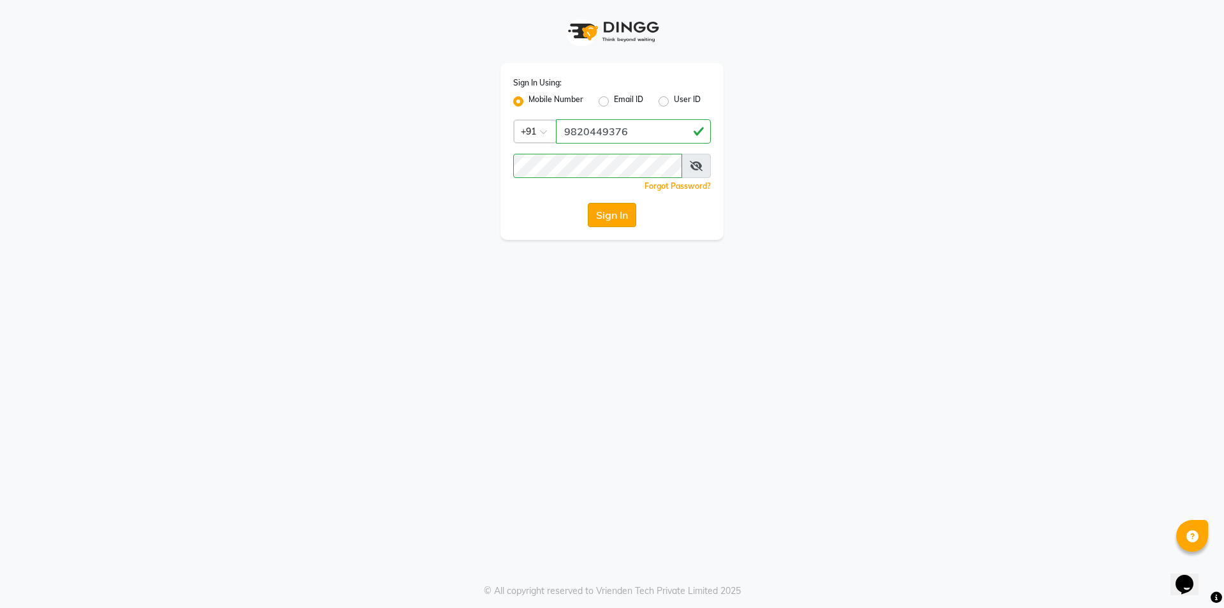
click at [611, 217] on button "Sign In" at bounding box center [612, 215] width 48 height 24
